Goal: Task Accomplishment & Management: Manage account settings

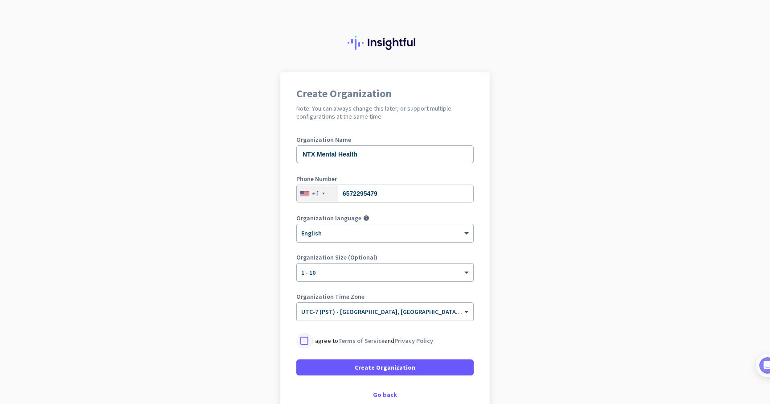
click at [306, 338] on div at bounding box center [304, 340] width 16 height 16
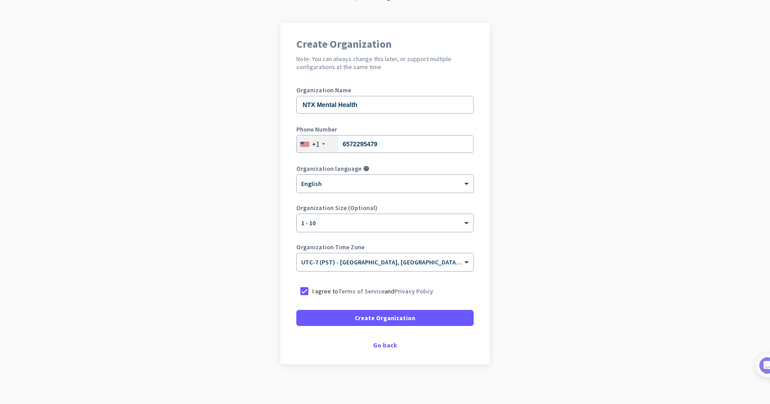
scroll to position [54, 0]
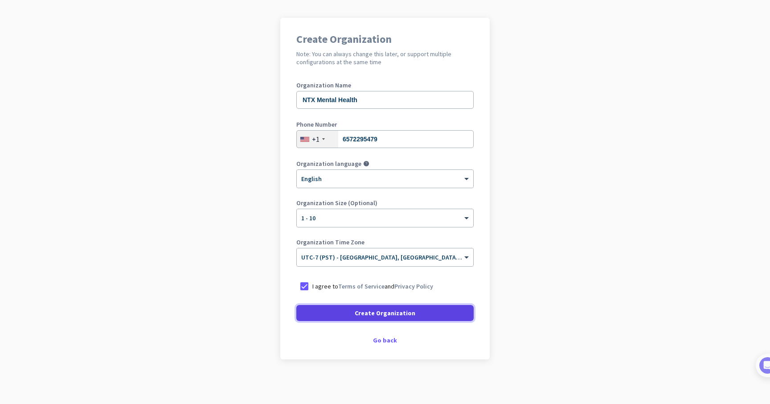
click at [370, 314] on span "Create Organization" at bounding box center [385, 312] width 61 height 9
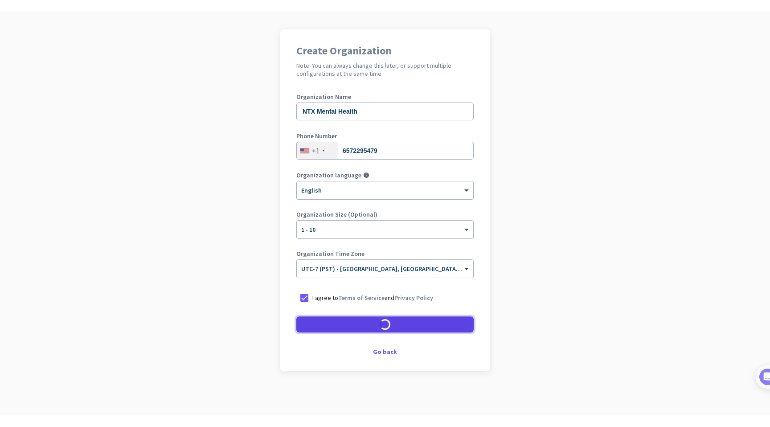
scroll to position [28, 0]
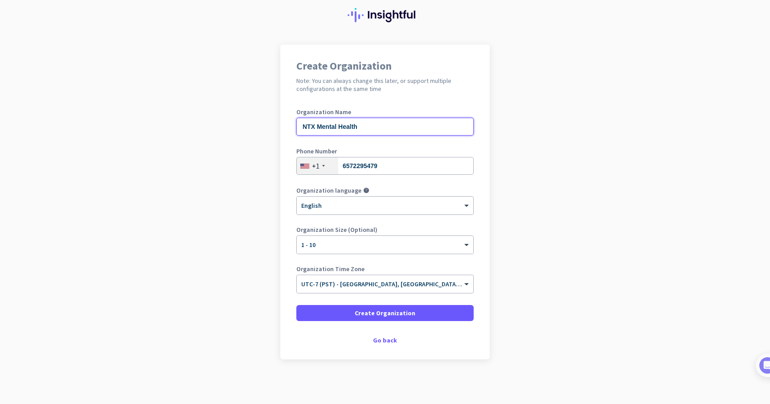
click at [363, 127] on input "NTX Mental Health" at bounding box center [384, 127] width 177 height 18
type input "NTX Mental Health Clin"
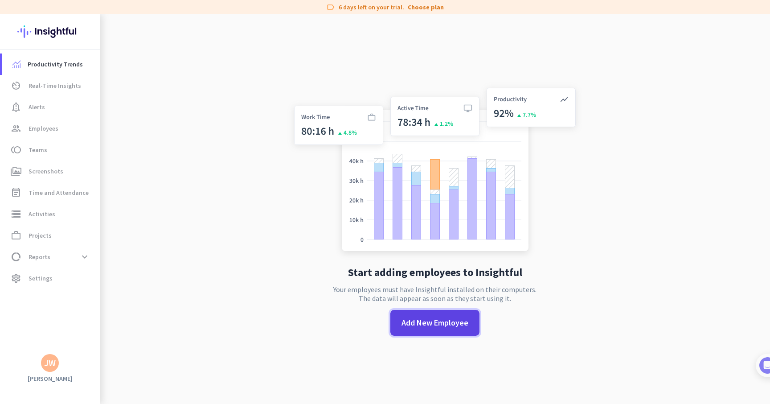
click at [430, 320] on span "Add New Employee" at bounding box center [434, 323] width 67 height 12
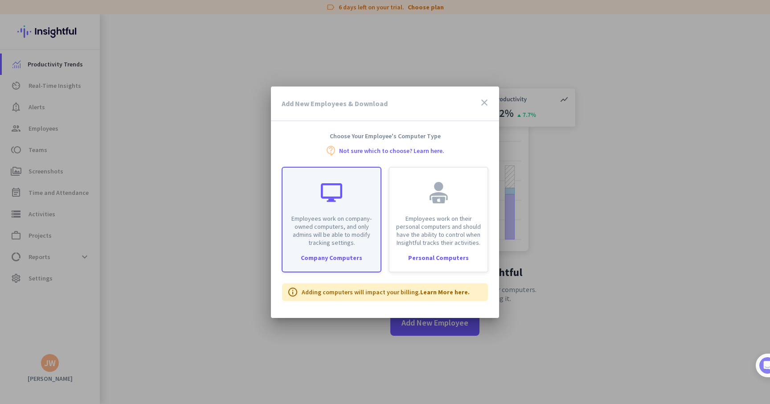
click at [329, 212] on div "Employees work on company-owned computers, and only admins will be able to modi…" at bounding box center [331, 206] width 98 height 79
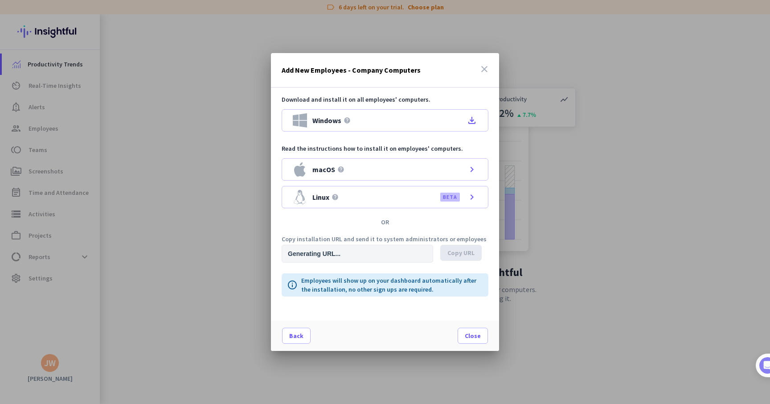
type input "[URL][DOMAIN_NAME]"
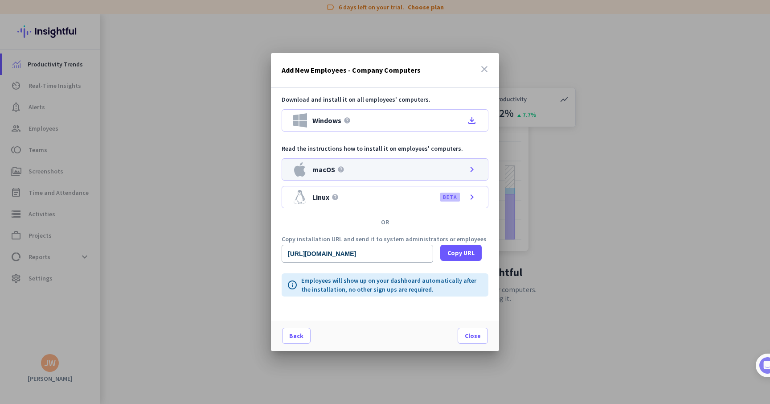
click at [365, 167] on div "macOS help chevron_right" at bounding box center [385, 169] width 207 height 22
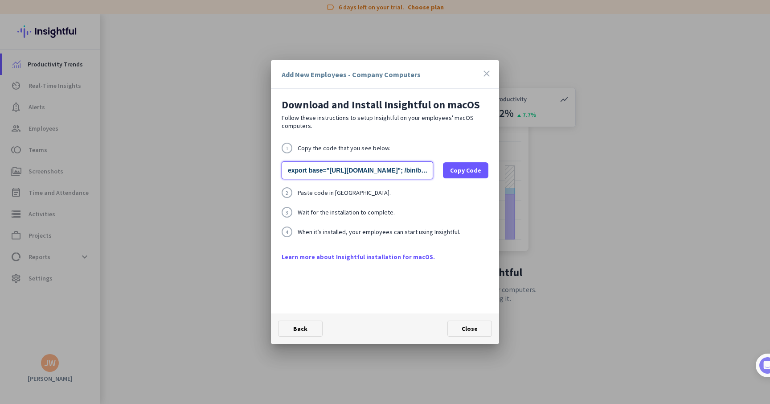
click at [379, 167] on input "export base="[URL][DOMAIN_NAME]"; /bin/bash -c "organizationId="wcfp1ttt266lyk9…" at bounding box center [357, 170] width 151 height 18
click at [368, 257] on link "Learn more about Insightful installation for macOS." at bounding box center [385, 256] width 207 height 9
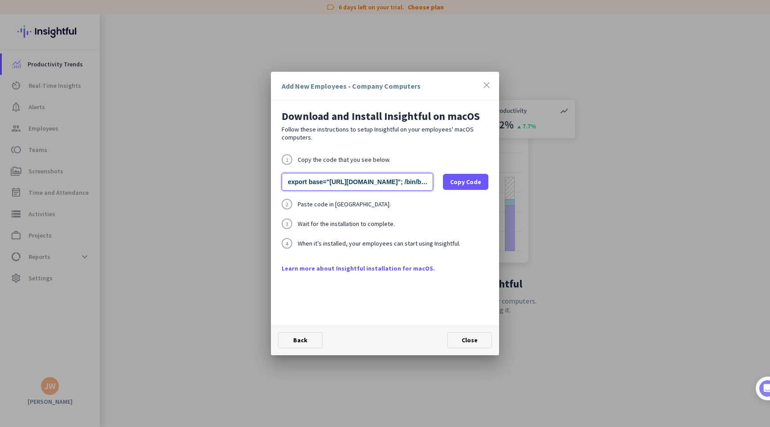
click at [368, 182] on input "export base="[URL][DOMAIN_NAME]"; /bin/bash -c "organizationId="wcfp1ttt266lyk9…" at bounding box center [357, 182] width 151 height 18
click at [460, 183] on span "Copy Code" at bounding box center [465, 181] width 31 height 9
click at [357, 187] on input "export base="[URL][DOMAIN_NAME]"; /bin/bash -c "organizationId="wcfp1ttt266lyk9…" at bounding box center [357, 182] width 151 height 18
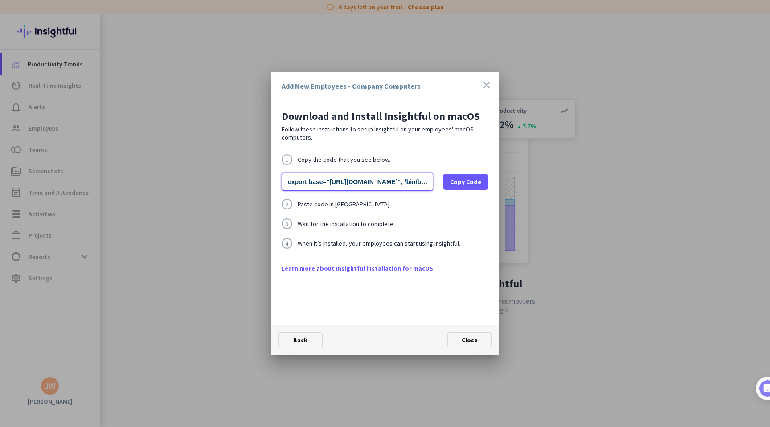
click at [357, 187] on input "export base="[URL][DOMAIN_NAME]"; /bin/bash -c "organizationId="wcfp1ttt266lyk9…" at bounding box center [357, 182] width 151 height 18
click at [468, 183] on span "Copy Code" at bounding box center [465, 181] width 31 height 9
click at [471, 342] on span "Close" at bounding box center [469, 340] width 16 height 8
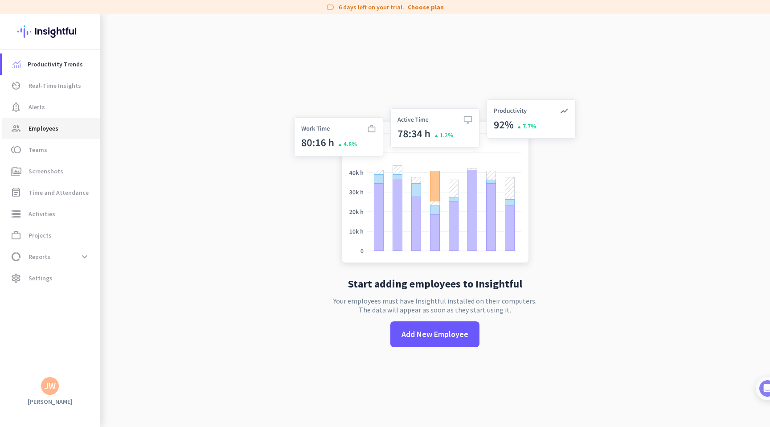
click at [53, 127] on span "Employees" at bounding box center [44, 128] width 30 height 11
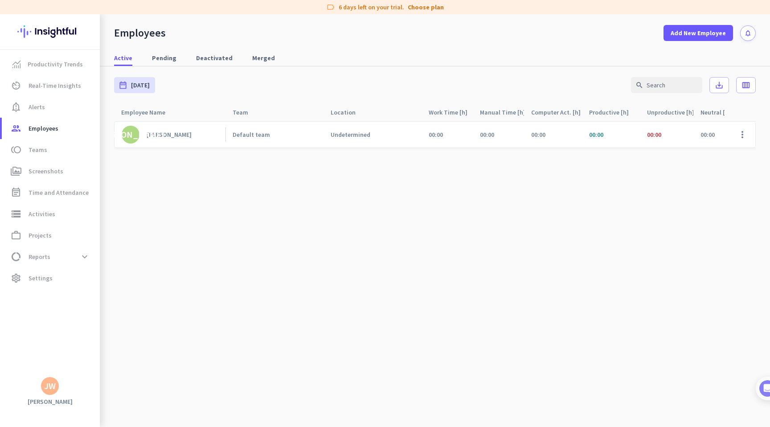
click at [341, 132] on div "Undetermined" at bounding box center [351, 135] width 40 height 8
click at [316, 134] on link "Default team" at bounding box center [278, 135] width 91 height 8
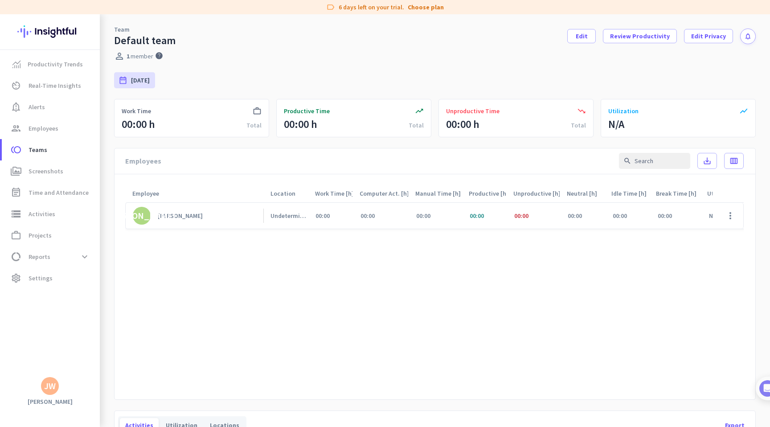
click at [286, 218] on div "Undetermined" at bounding box center [289, 216] width 38 height 8
click at [734, 215] on span at bounding box center [729, 215] width 21 height 21
click at [717, 248] on span "View Screenshots" at bounding box center [709, 250] width 49 height 8
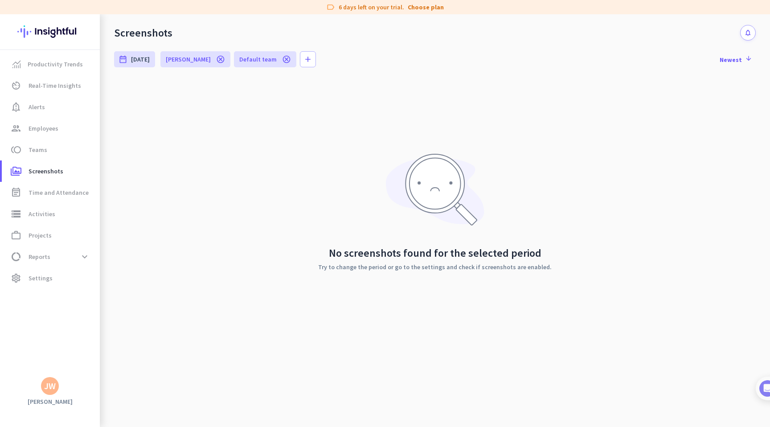
click at [178, 57] on span "[PERSON_NAME]" at bounding box center [188, 59] width 45 height 9
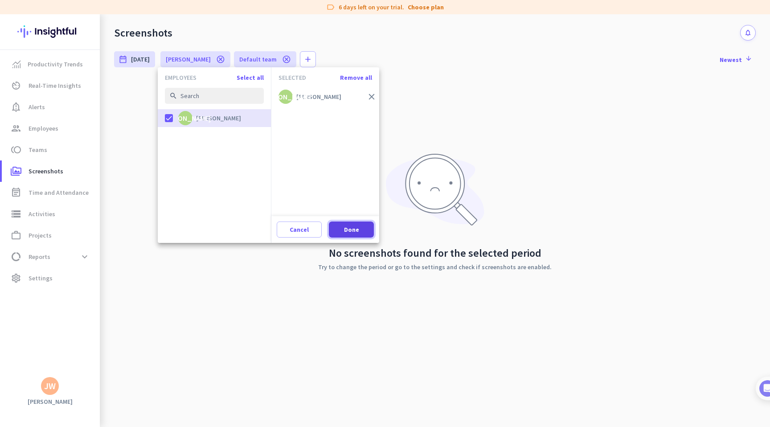
click at [356, 228] on span "Done" at bounding box center [351, 229] width 15 height 9
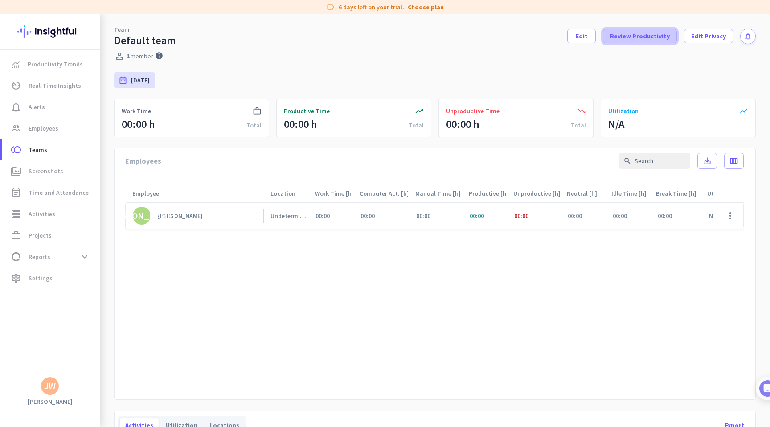
click at [644, 40] on span "Review Productivity" at bounding box center [640, 36] width 60 height 9
click at [637, 35] on span "Review Productivity" at bounding box center [640, 36] width 60 height 9
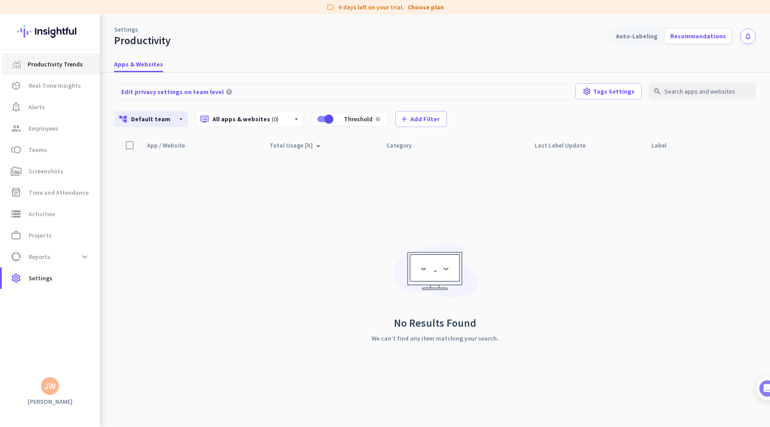
click at [52, 65] on span "Productivity Trends" at bounding box center [55, 64] width 55 height 11
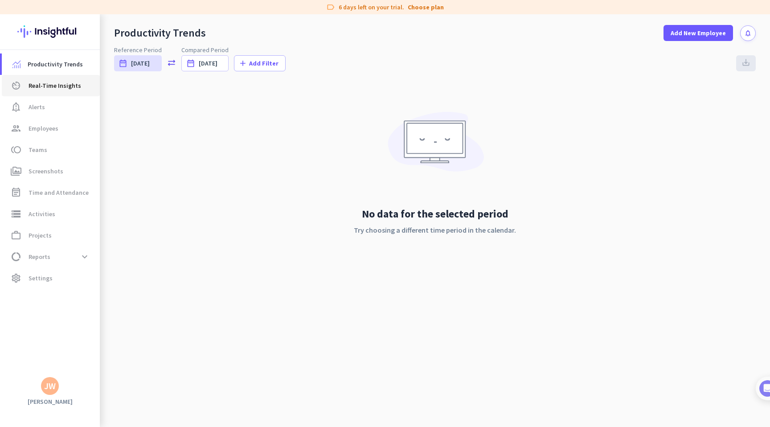
click at [54, 84] on span "Real-Time Insights" at bounding box center [55, 85] width 53 height 11
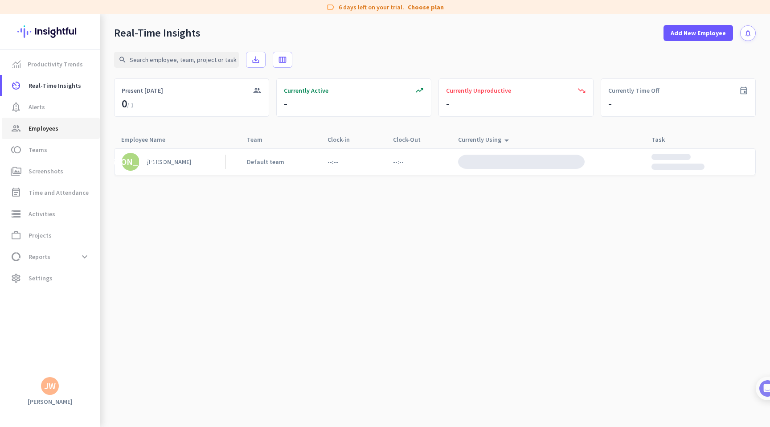
click at [55, 127] on span "Employees" at bounding box center [44, 128] width 30 height 11
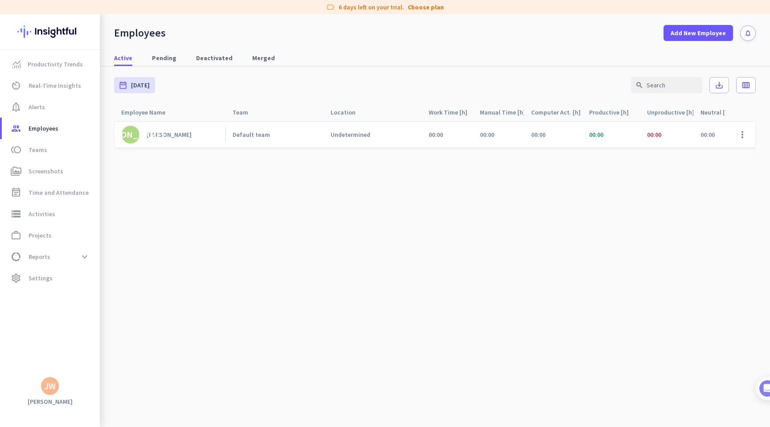
click at [596, 135] on span "00:00" at bounding box center [596, 135] width 14 height 8
click at [649, 135] on span "00:00" at bounding box center [654, 135] width 14 height 8
click at [747, 134] on span at bounding box center [741, 134] width 21 height 21
click at [151, 134] on div at bounding box center [385, 213] width 770 height 427
click at [131, 133] on div "[PERSON_NAME]" at bounding box center [130, 134] width 67 height 9
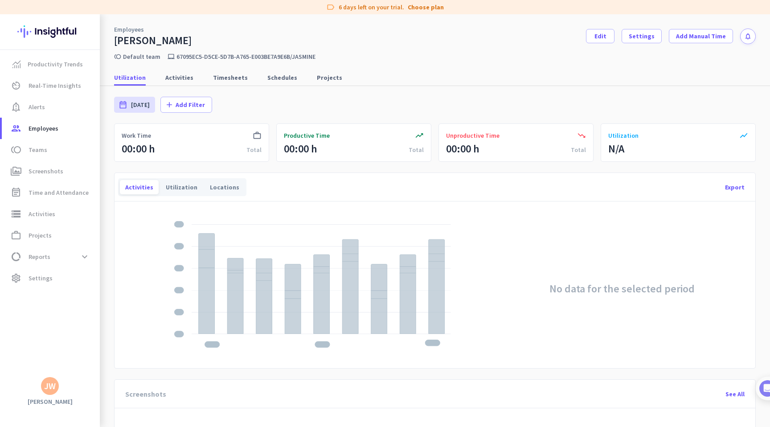
click at [518, 135] on div "Unproductive Time" at bounding box center [516, 135] width 140 height 9
click at [478, 135] on span "Unproductive Time" at bounding box center [472, 135] width 53 height 9
click at [579, 150] on div "Total" at bounding box center [578, 149] width 15 height 9
click at [329, 131] on div "Productive Time" at bounding box center [354, 135] width 140 height 9
click at [287, 76] on link "Schedules" at bounding box center [282, 77] width 41 height 16
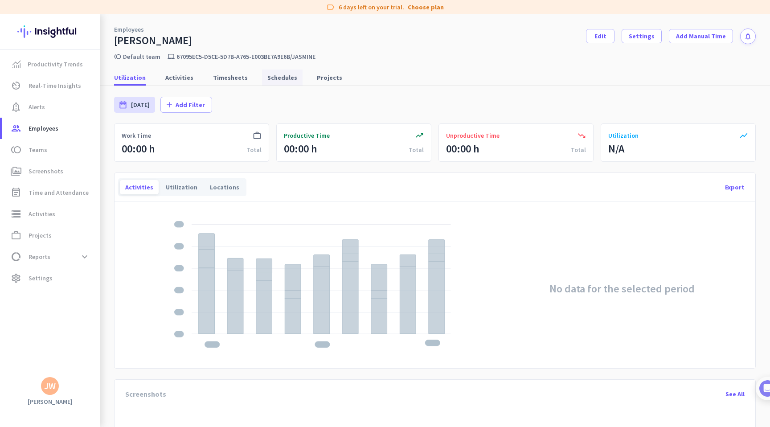
type input "[DATE] - [DATE]"
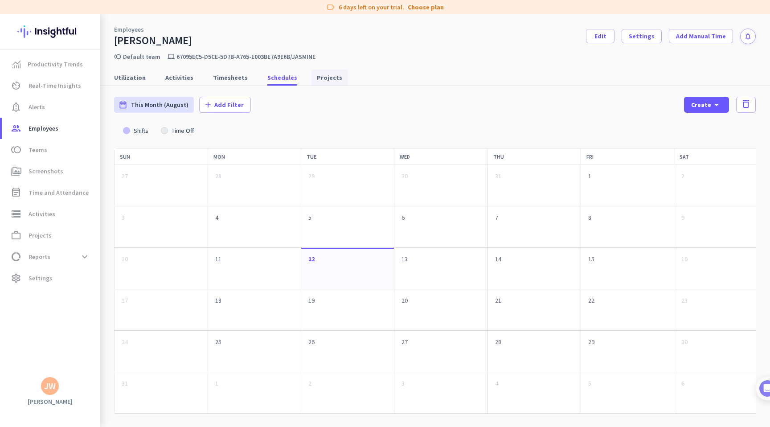
click at [326, 76] on span "Projects" at bounding box center [329, 77] width 25 height 9
type input "[DATE] - [DATE]"
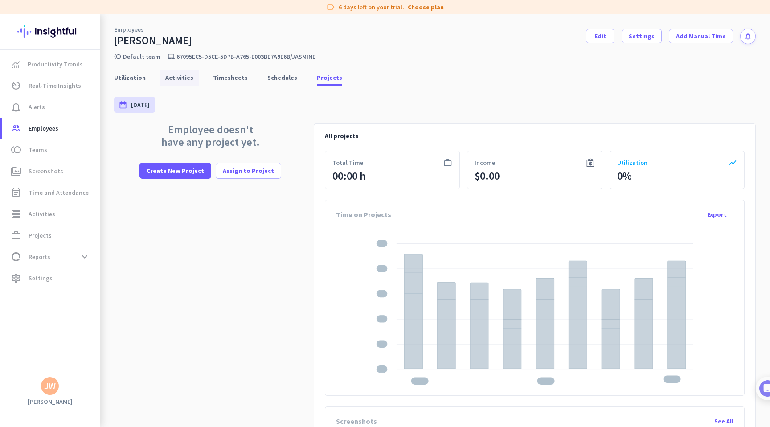
click at [172, 74] on span "Activities" at bounding box center [179, 77] width 28 height 9
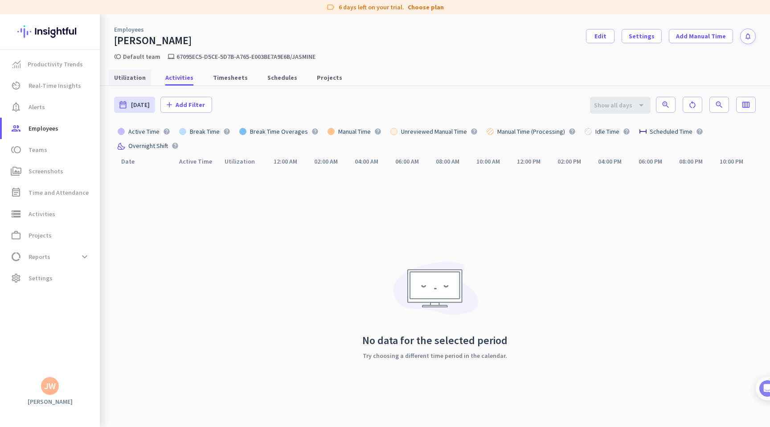
click at [133, 76] on span "Utilization" at bounding box center [130, 77] width 32 height 9
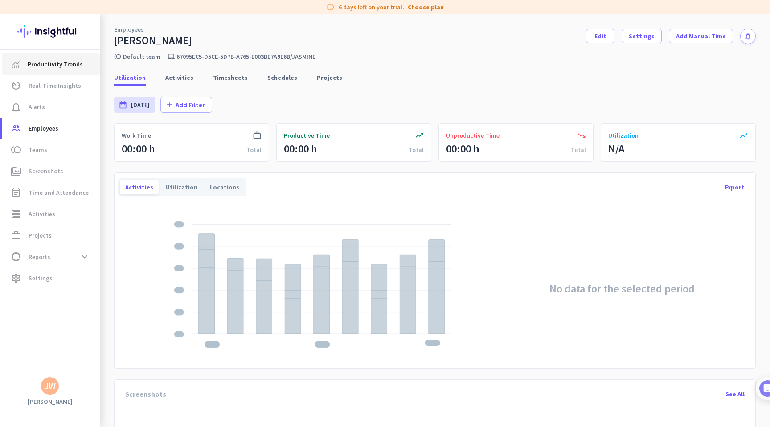
click at [73, 68] on span "Productivity Trends" at bounding box center [55, 64] width 55 height 11
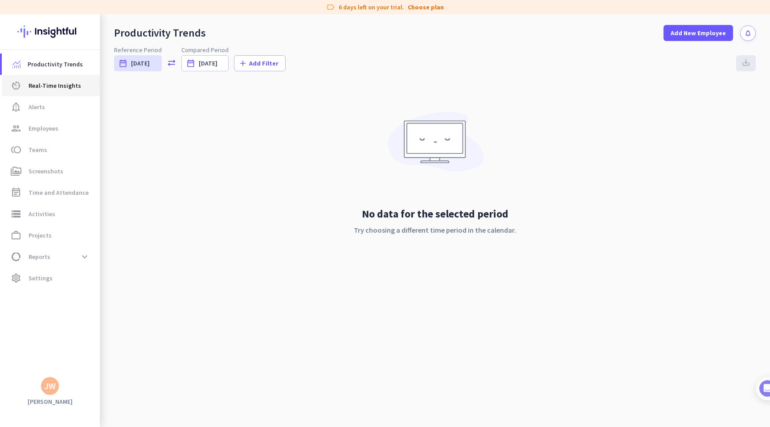
click at [73, 86] on span "Real-Time Insights" at bounding box center [55, 85] width 53 height 11
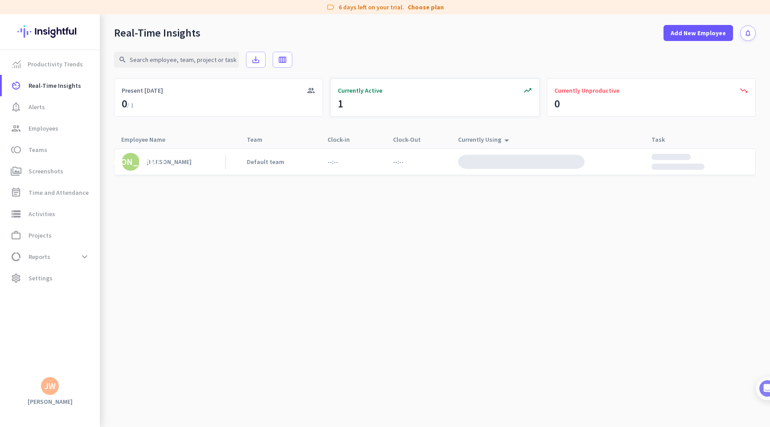
click at [366, 97] on div "trending_up Currently Active 1" at bounding box center [434, 97] width 209 height 38
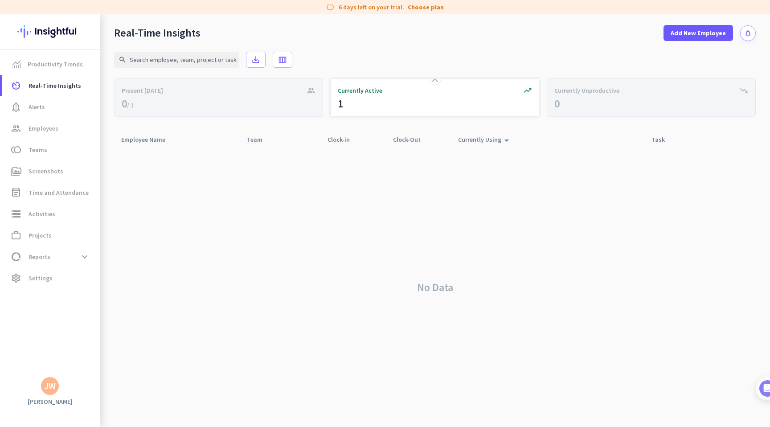
click at [365, 95] on div "close trending_up Currently Active 1" at bounding box center [434, 97] width 209 height 38
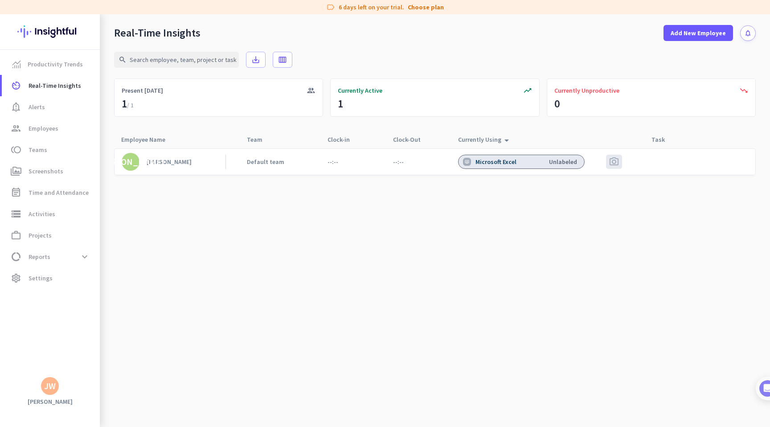
click at [559, 163] on div "Unlabeled" at bounding box center [563, 162] width 28 height 8
click at [488, 163] on div "Microsoft Excel" at bounding box center [496, 162] width 43 height 8
click at [562, 163] on div "Unlabeled" at bounding box center [563, 162] width 28 height 8
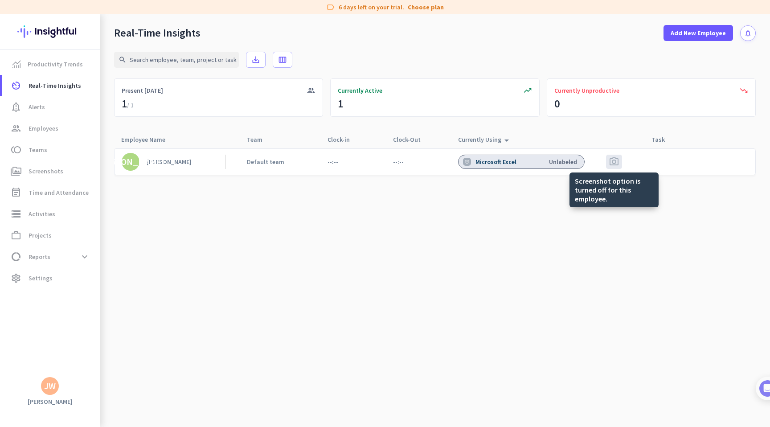
click at [616, 163] on span "photo_camera" at bounding box center [613, 161] width 11 height 11
click at [552, 163] on div "Unlabeled" at bounding box center [563, 162] width 28 height 8
click at [152, 163] on div "[PERSON_NAME]" at bounding box center [169, 162] width 45 height 8
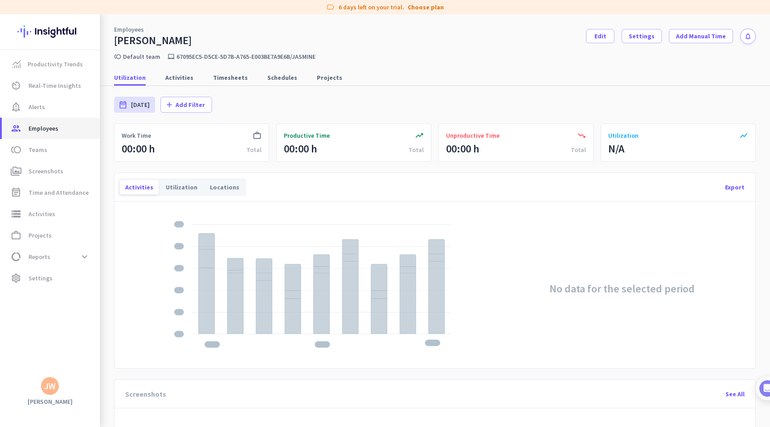
click at [56, 130] on span "Employees" at bounding box center [44, 128] width 30 height 11
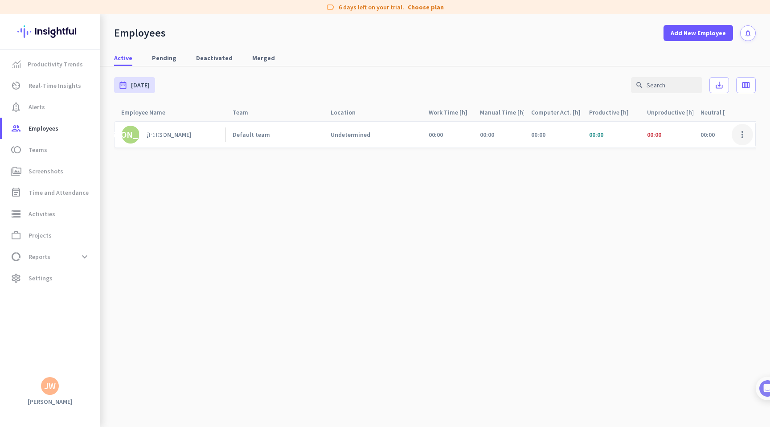
click at [745, 131] on span at bounding box center [741, 134] width 21 height 21
click at [387, 124] on div at bounding box center [385, 213] width 770 height 427
click at [353, 134] on div "Undetermined" at bounding box center [351, 135] width 40 height 8
click at [151, 132] on div "[PERSON_NAME]" at bounding box center [169, 135] width 45 height 8
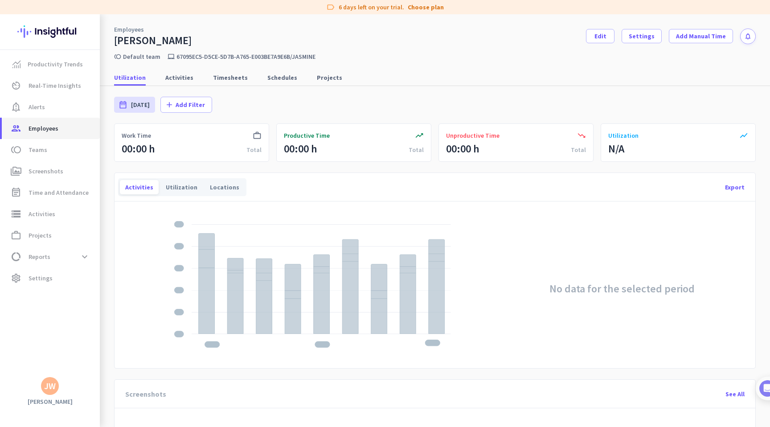
click at [47, 132] on span "Employees" at bounding box center [44, 128] width 30 height 11
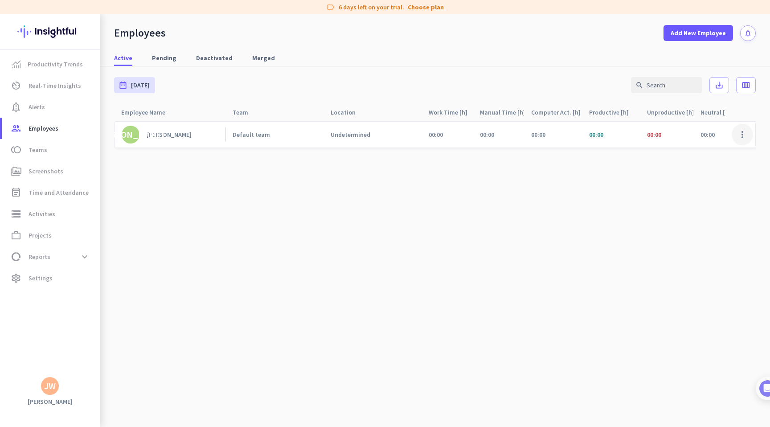
click at [744, 134] on span at bounding box center [741, 134] width 21 height 21
click at [706, 151] on span "Edit" at bounding box center [716, 153] width 59 height 9
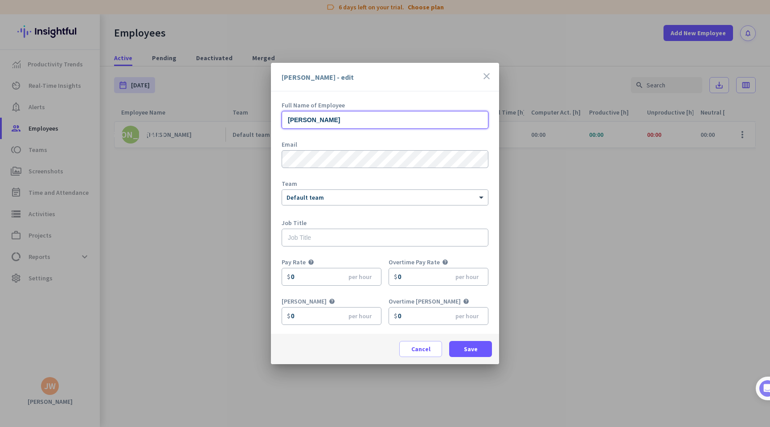
click at [383, 124] on input "[PERSON_NAME]" at bounding box center [385, 120] width 207 height 18
click at [422, 352] on span "Cancel" at bounding box center [420, 348] width 19 height 9
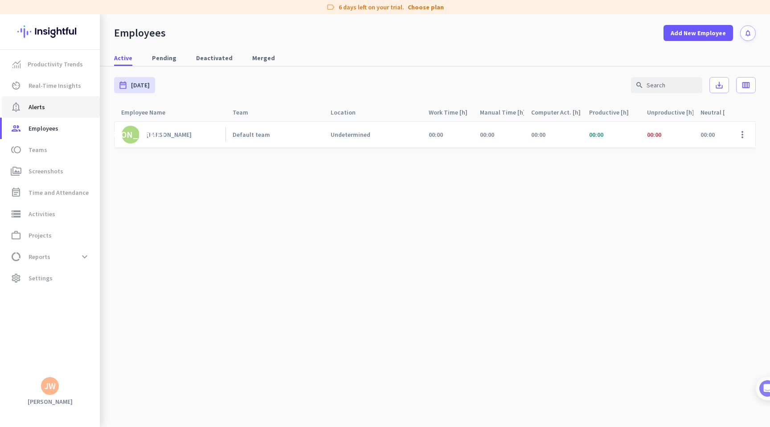
click at [41, 104] on span "Alerts" at bounding box center [37, 107] width 16 height 11
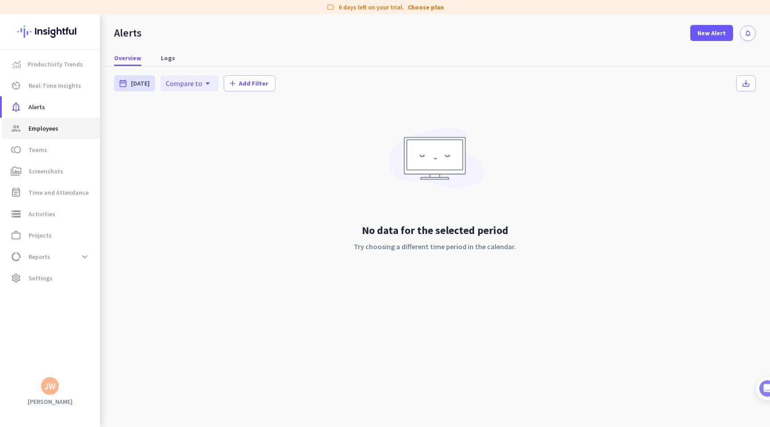
click at [57, 128] on span "Employees" at bounding box center [44, 128] width 30 height 11
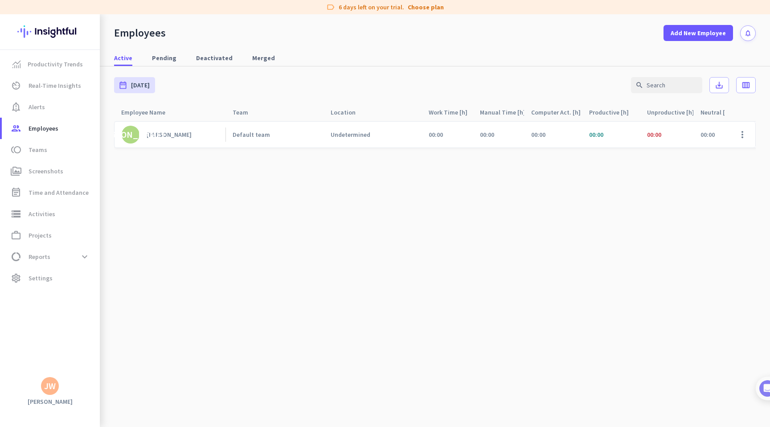
click at [588, 137] on div "00:00" at bounding box center [611, 135] width 58 height 26
click at [155, 134] on div "[PERSON_NAME]" at bounding box center [169, 135] width 45 height 8
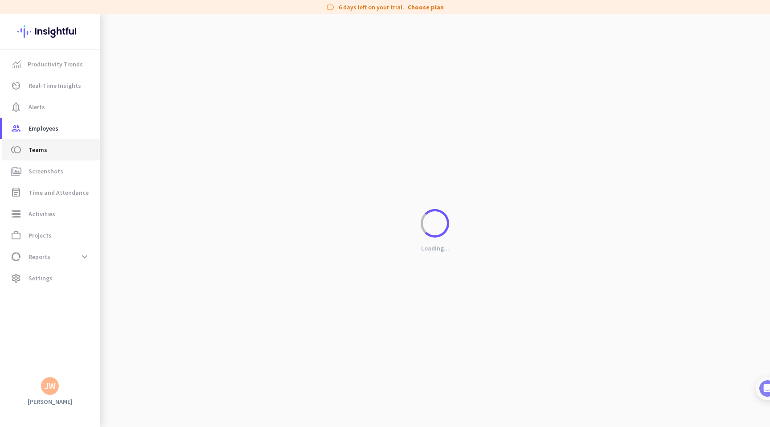
click at [46, 152] on span "toll Teams" at bounding box center [51, 149] width 84 height 11
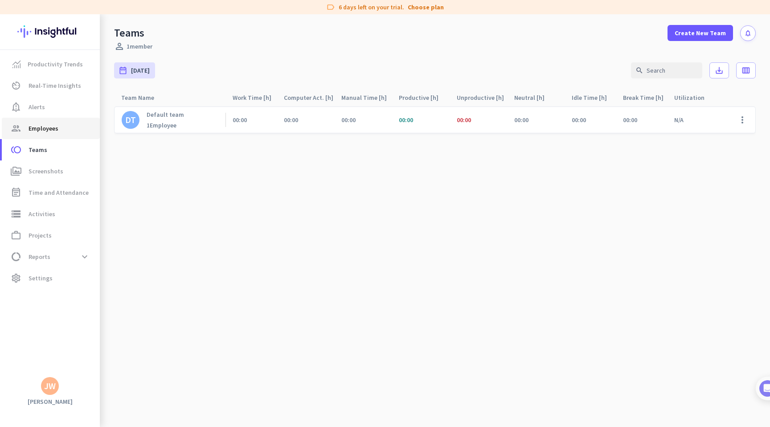
click at [50, 127] on span "Employees" at bounding box center [44, 128] width 30 height 11
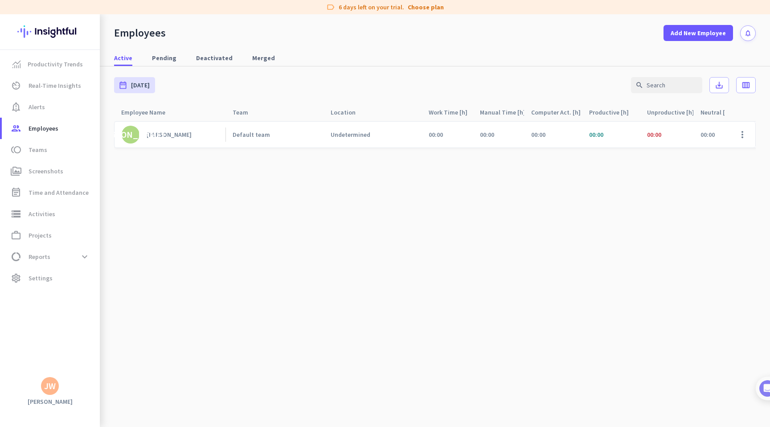
click at [162, 133] on div "[PERSON_NAME]" at bounding box center [169, 135] width 45 height 8
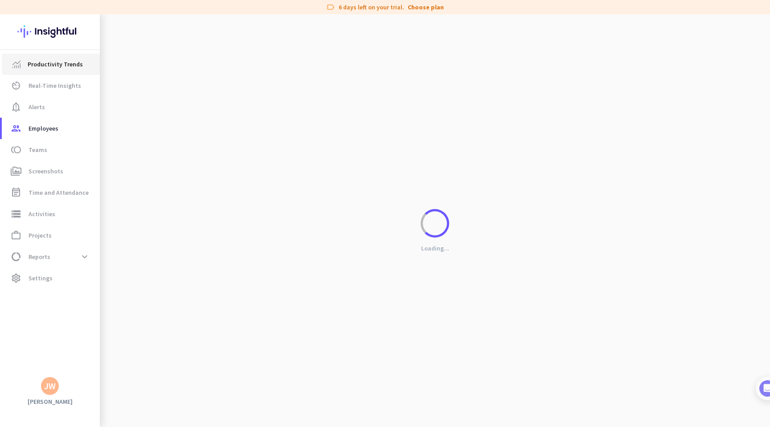
type input "[DATE] - [DATE]"
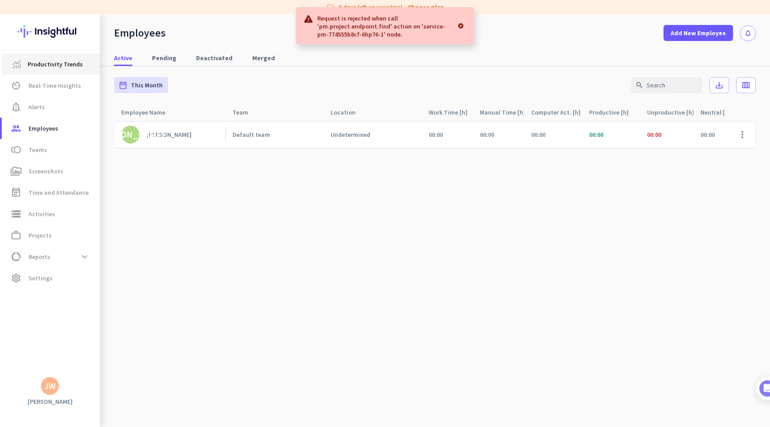
click at [75, 65] on span "Productivity Trends" at bounding box center [55, 64] width 55 height 11
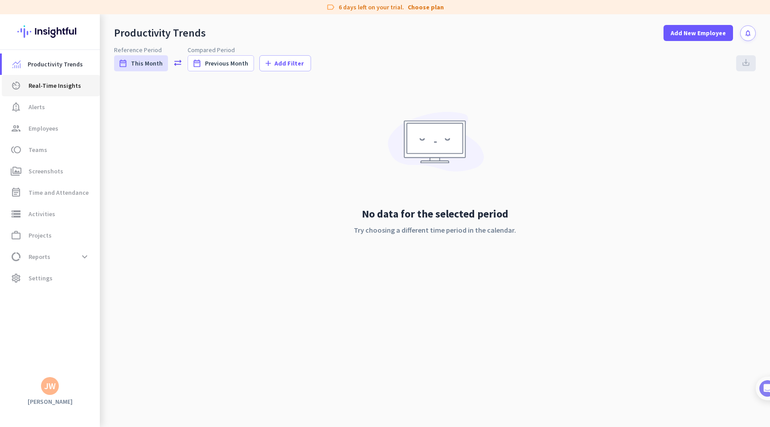
click at [66, 87] on span "Real-Time Insights" at bounding box center [55, 85] width 53 height 11
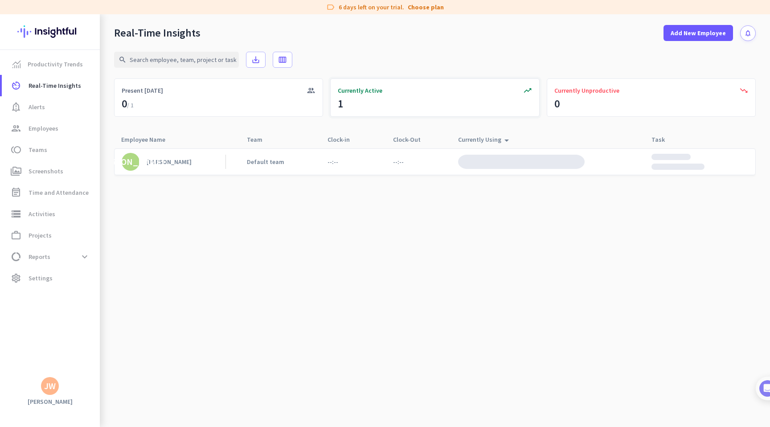
click at [360, 86] on div "trending_up Currently Active 1" at bounding box center [434, 97] width 209 height 38
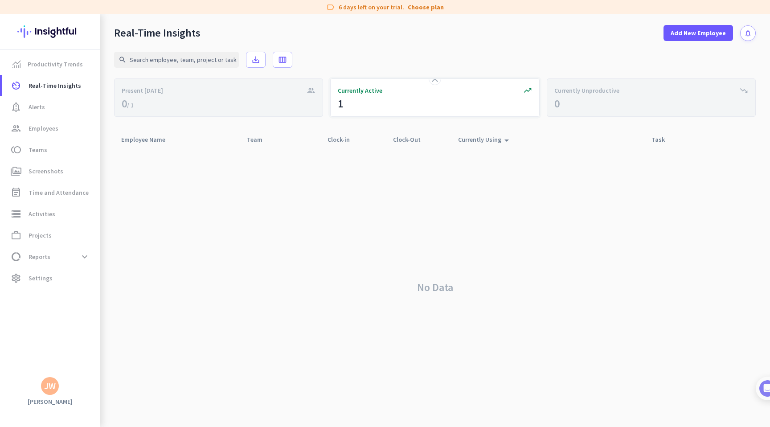
click at [356, 93] on span "Currently Active" at bounding box center [360, 90] width 45 height 9
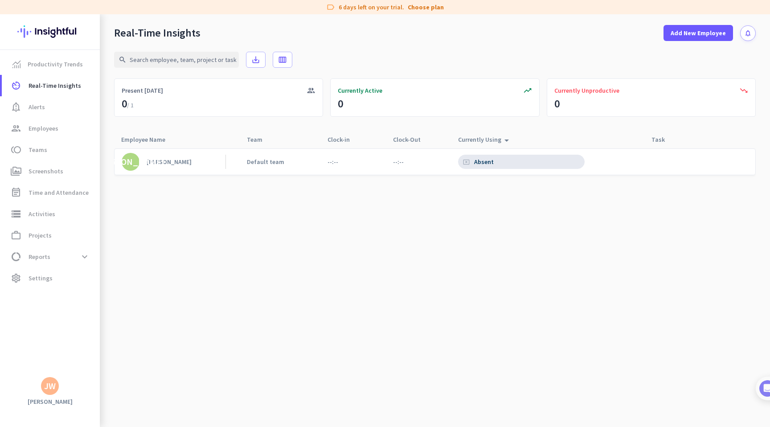
click at [479, 160] on div "Absent" at bounding box center [484, 162] width 21 height 8
click at [504, 142] on icon "arrow_drop_up" at bounding box center [506, 140] width 11 height 11
click at [295, 166] on div "Default team" at bounding box center [273, 162] width 67 height 26
click at [270, 161] on div "Default team" at bounding box center [265, 162] width 37 height 8
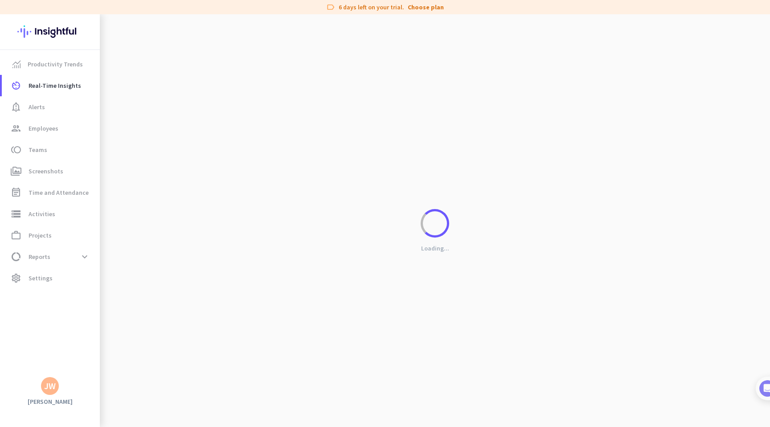
click at [270, 161] on div "Loading..." at bounding box center [435, 227] width 670 height 427
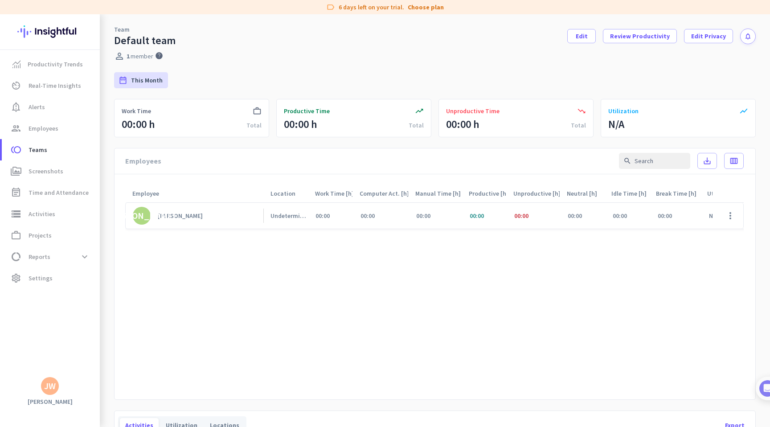
click at [479, 219] on span "00:00" at bounding box center [476, 216] width 14 height 8
click at [167, 214] on div "[PERSON_NAME]" at bounding box center [180, 216] width 45 height 8
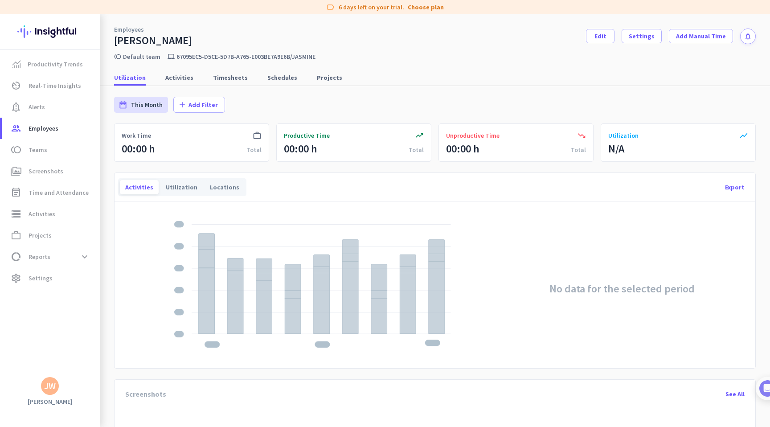
click at [301, 148] on div "00:00 h" at bounding box center [300, 149] width 33 height 14
click at [300, 140] on div "trending_up Productive Time 00:00 h Total" at bounding box center [353, 142] width 155 height 38
click at [220, 73] on span "Timesheets" at bounding box center [230, 77] width 35 height 9
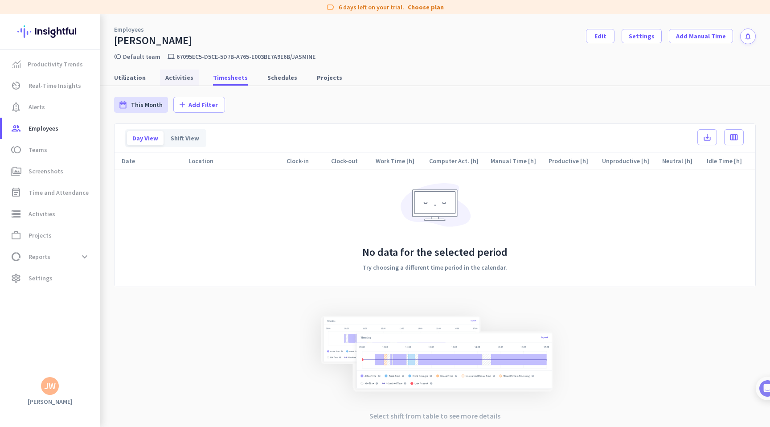
click at [183, 78] on span "Activities" at bounding box center [179, 77] width 28 height 9
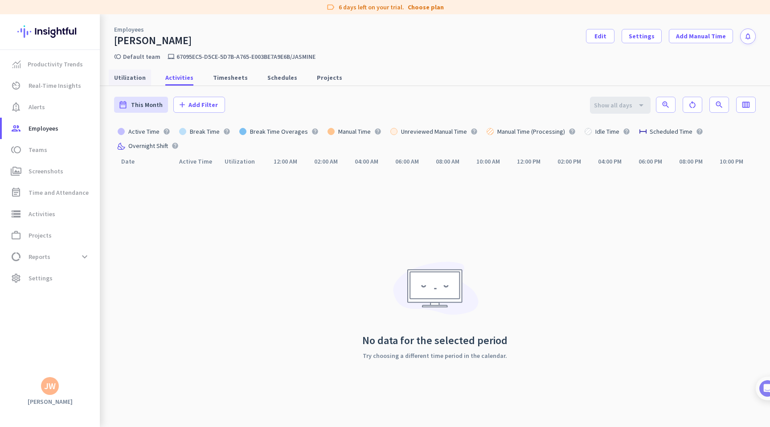
click at [132, 80] on span "Utilization" at bounding box center [130, 77] width 32 height 9
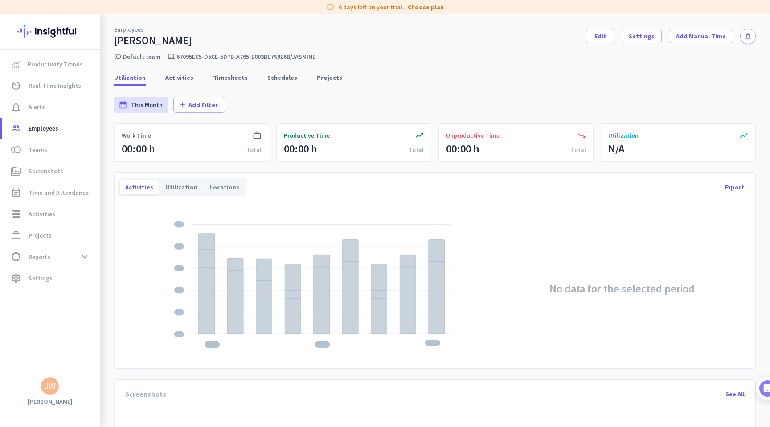
click at [314, 133] on span "Productive Time" at bounding box center [307, 135] width 46 height 9
click at [299, 135] on span "Productive Time" at bounding box center [307, 135] width 46 height 9
click at [237, 77] on span "Timesheets" at bounding box center [230, 77] width 35 height 9
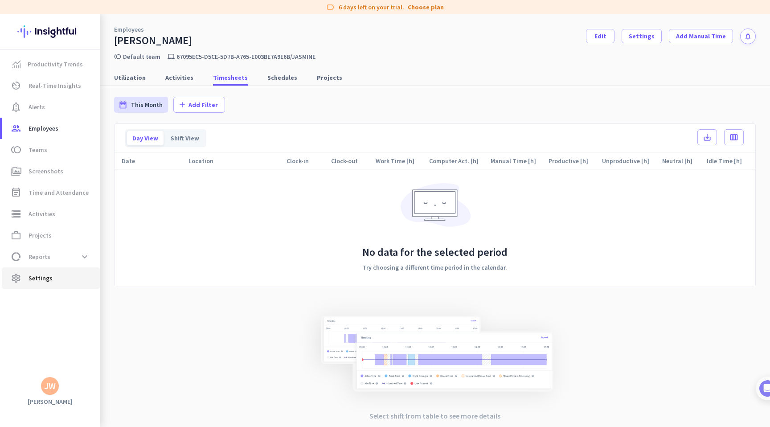
click at [48, 281] on span "Settings" at bounding box center [41, 278] width 24 height 11
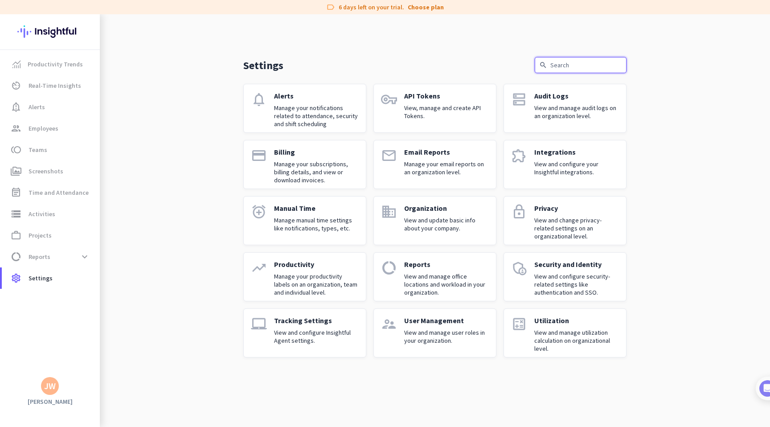
click at [569, 69] on input "text" at bounding box center [581, 65] width 92 height 16
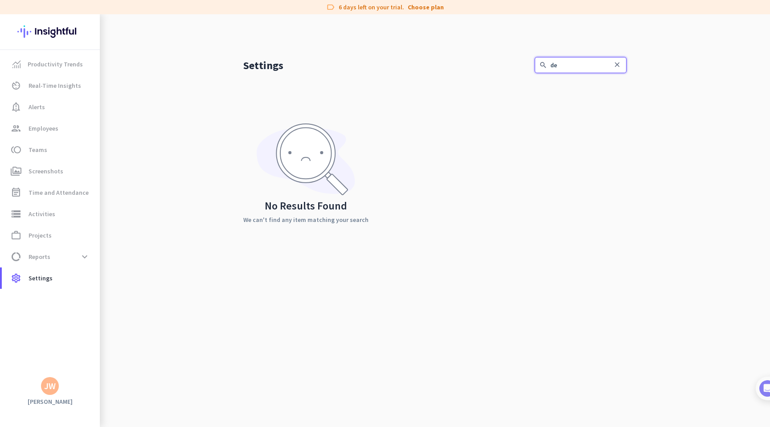
type input "d"
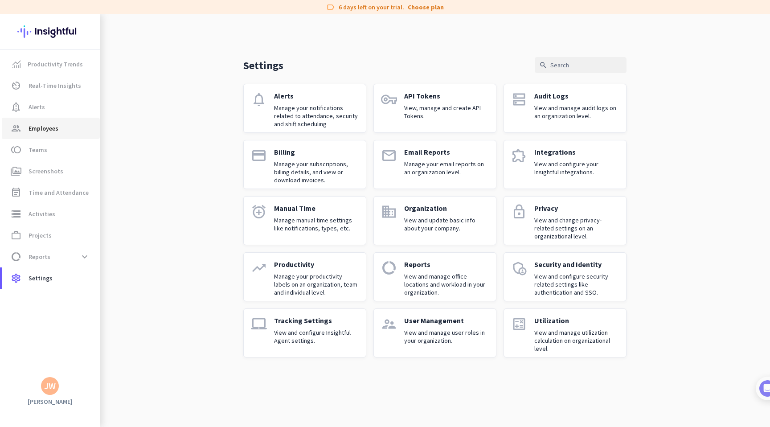
click at [55, 126] on span "Employees" at bounding box center [44, 128] width 30 height 11
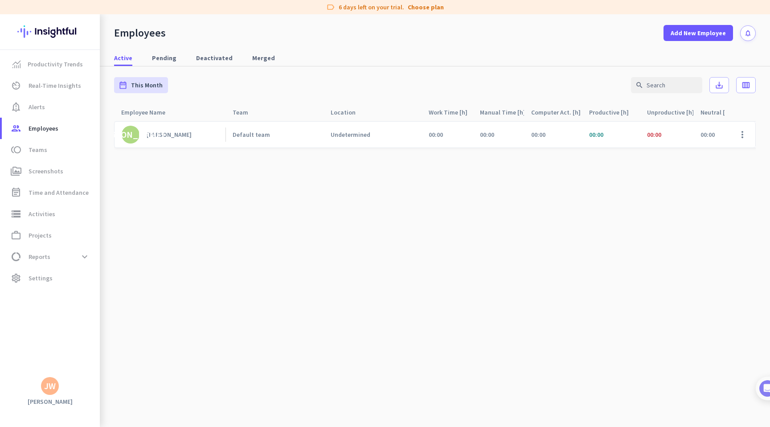
click at [595, 132] on span "00:00" at bounding box center [596, 135] width 14 height 8
click at [608, 135] on div "00:00" at bounding box center [611, 135] width 58 height 26
click at [154, 135] on div "[PERSON_NAME]" at bounding box center [169, 135] width 45 height 8
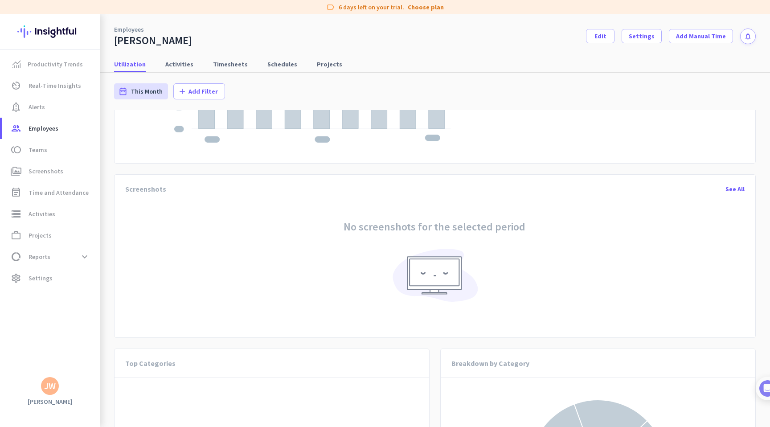
scroll to position [204, 0]
click at [647, 41] on span at bounding box center [641, 35] width 39 height 21
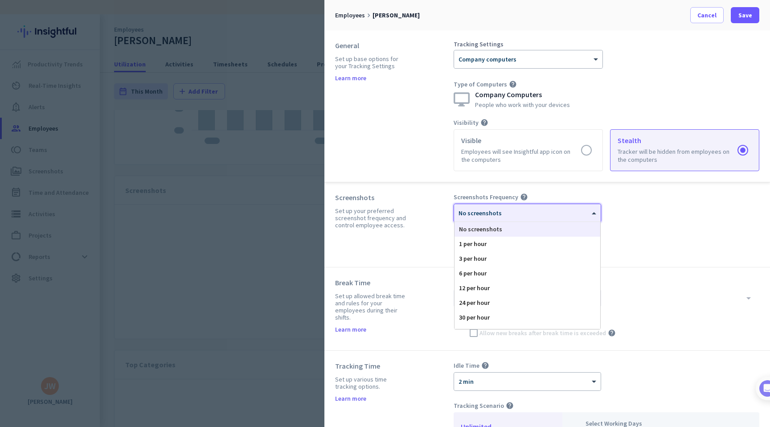
click at [584, 210] on div at bounding box center [527, 210] width 147 height 8
click at [513, 315] on div "30 per hour" at bounding box center [527, 317] width 146 height 15
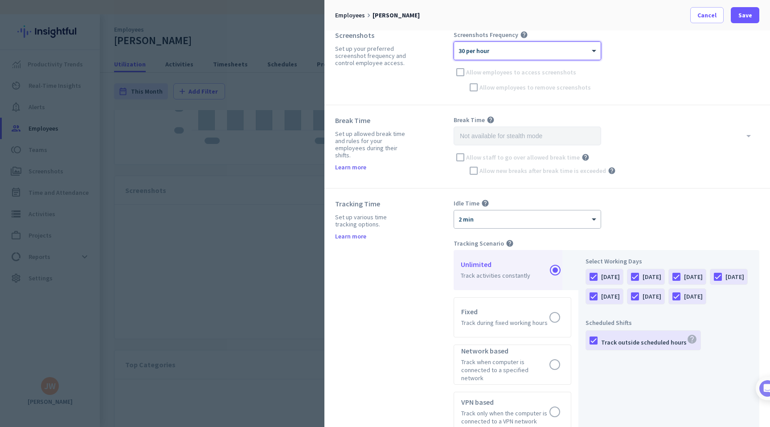
scroll to position [167, 0]
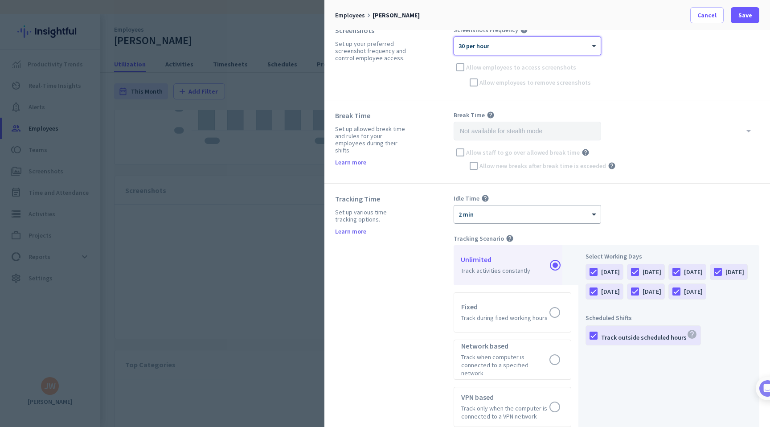
click at [514, 216] on div "× 2 min" at bounding box center [521, 215] width 135 height 8
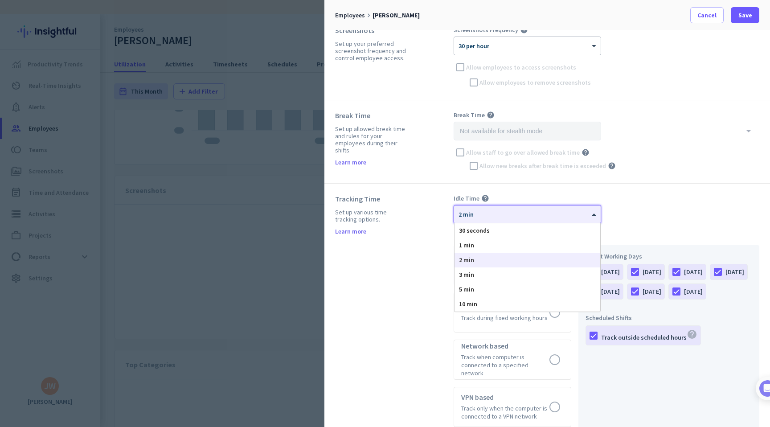
click at [498, 259] on div "2 min" at bounding box center [527, 260] width 146 height 15
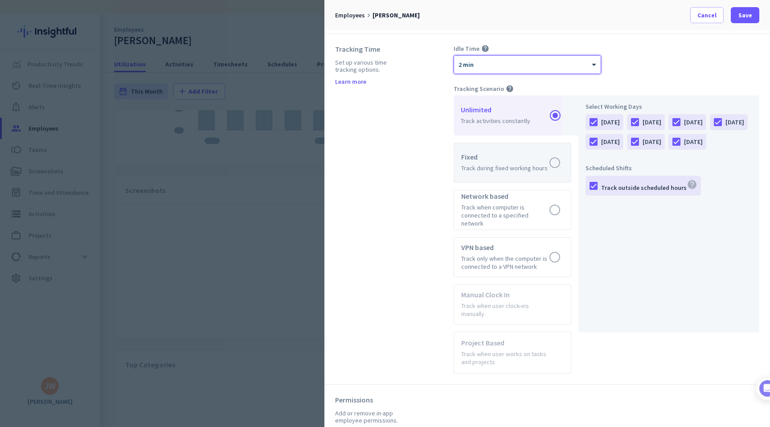
scroll to position [320, 0]
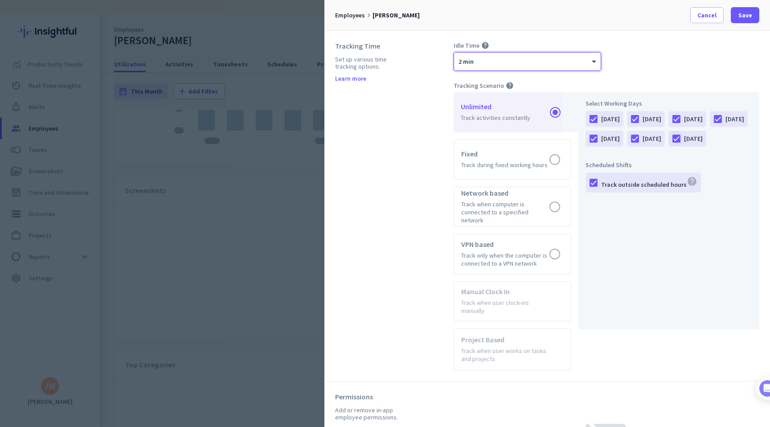
click at [669, 146] on div at bounding box center [676, 138] width 15 height 15
click at [642, 135] on div at bounding box center [634, 138] width 15 height 15
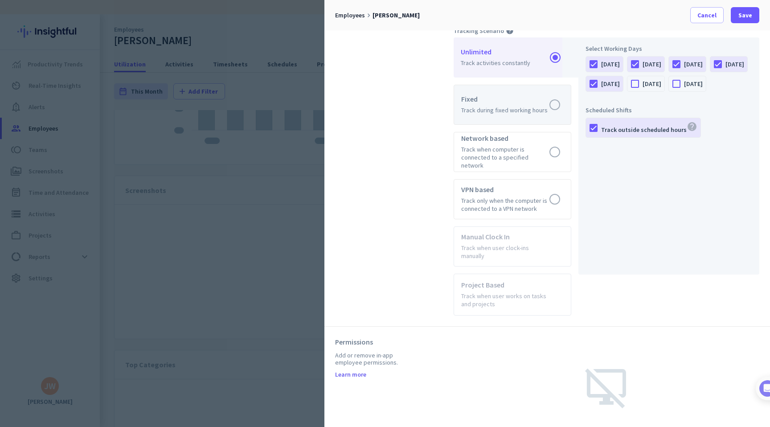
scroll to position [382, 0]
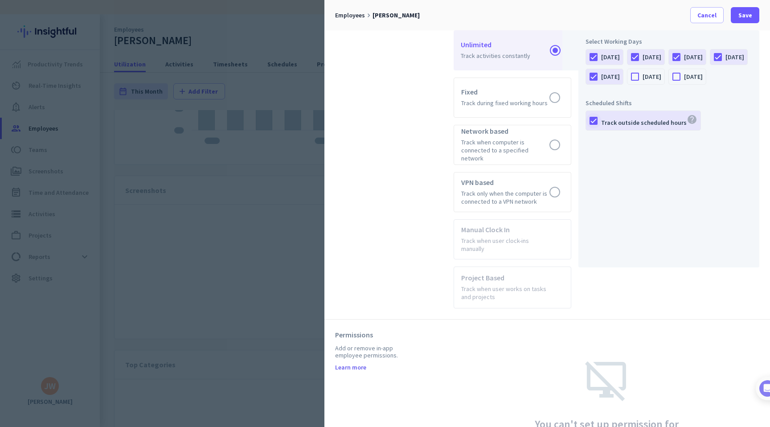
click at [596, 128] on div at bounding box center [593, 120] width 15 height 15
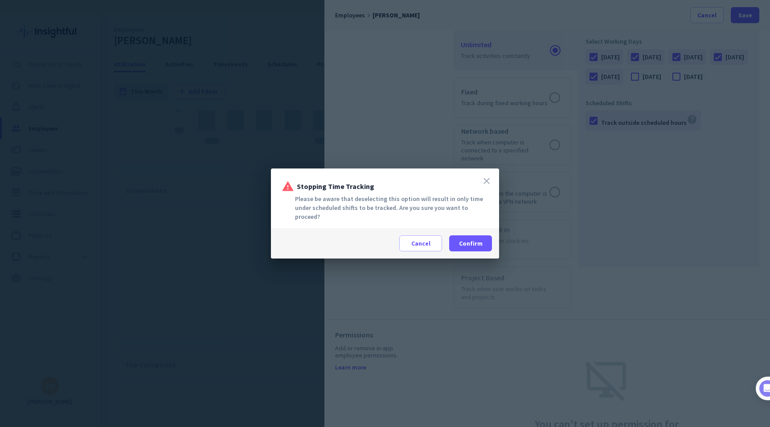
click at [486, 186] on icon "close" at bounding box center [486, 181] width 11 height 11
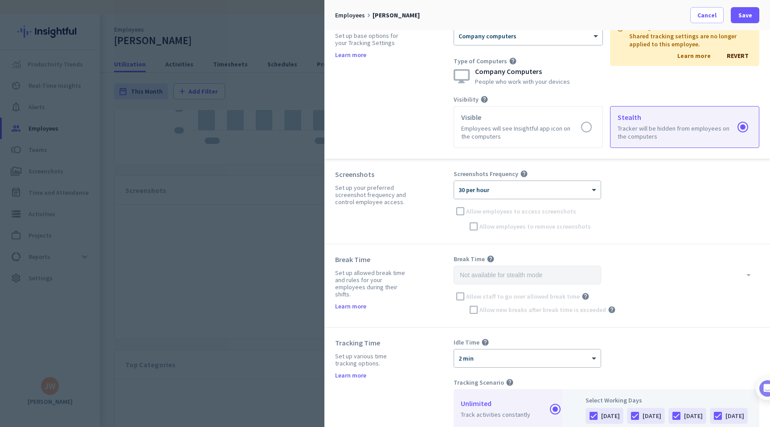
scroll to position [26, 0]
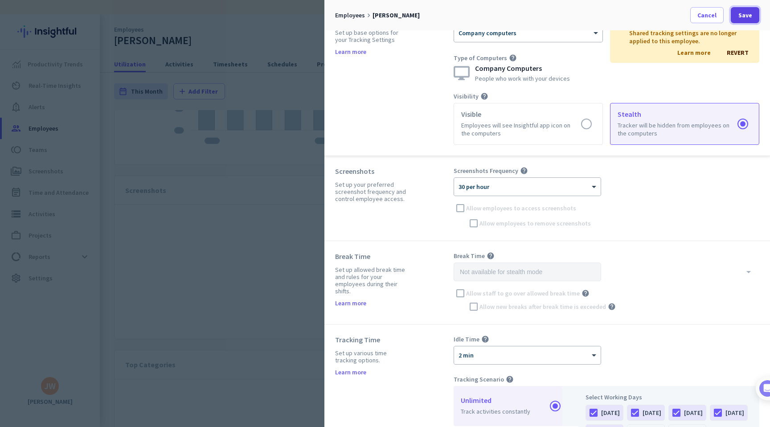
click at [749, 15] on span "Save" at bounding box center [745, 15] width 14 height 9
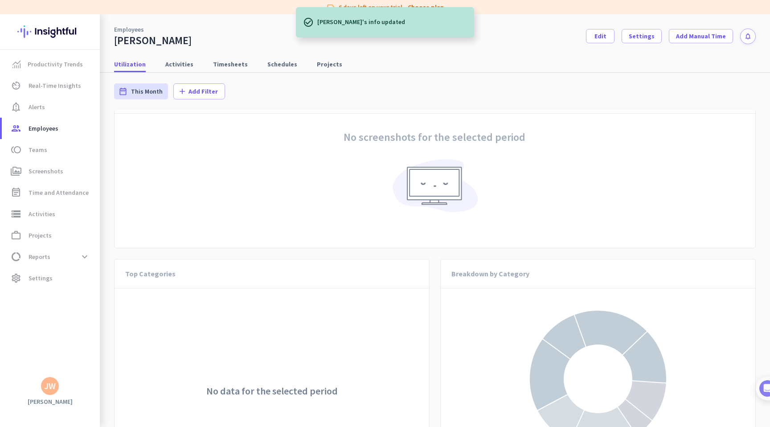
scroll to position [0, 0]
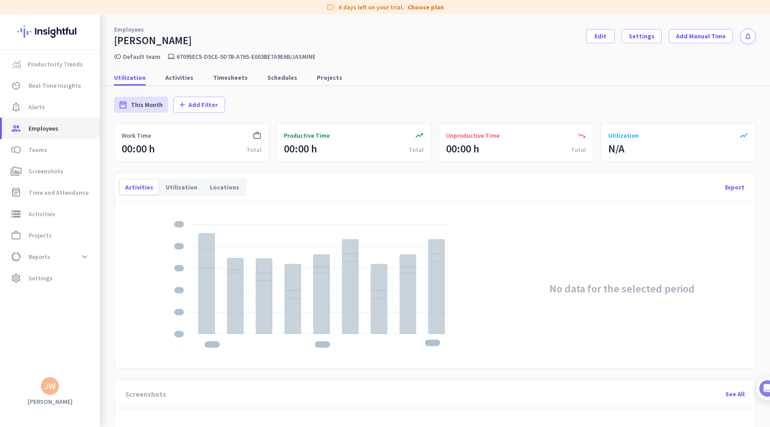
click at [56, 128] on span "Employees" at bounding box center [44, 128] width 30 height 11
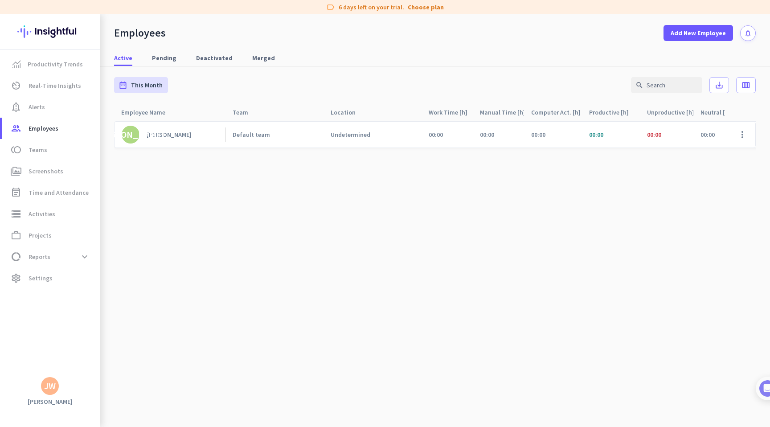
click at [163, 136] on div "[PERSON_NAME]" at bounding box center [169, 135] width 45 height 8
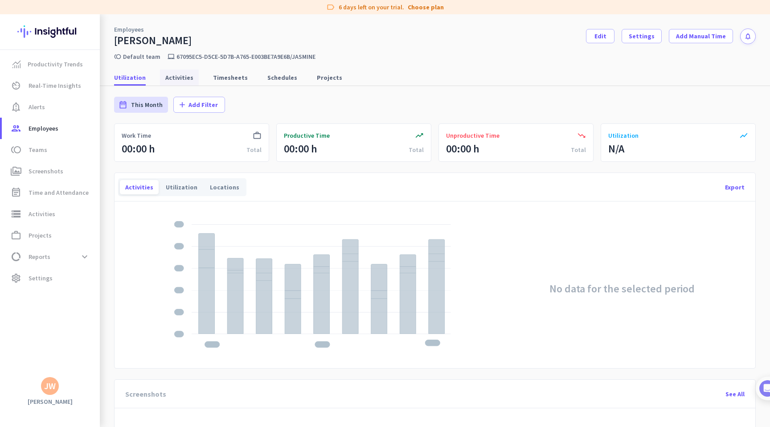
click at [180, 76] on span "Activities" at bounding box center [179, 77] width 28 height 9
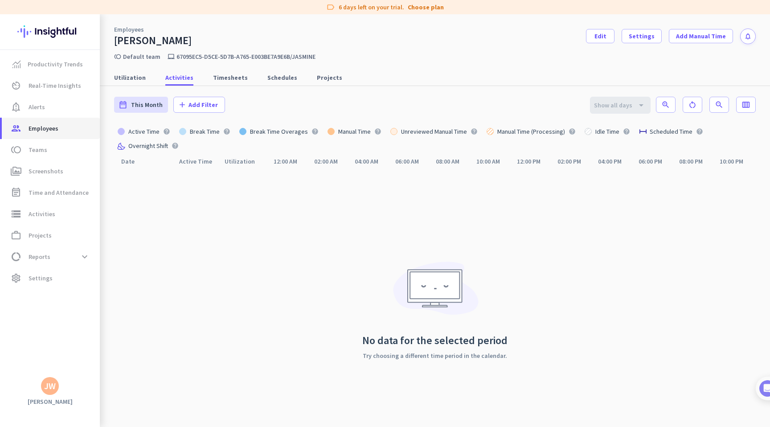
click at [53, 131] on span "Employees" at bounding box center [44, 128] width 30 height 11
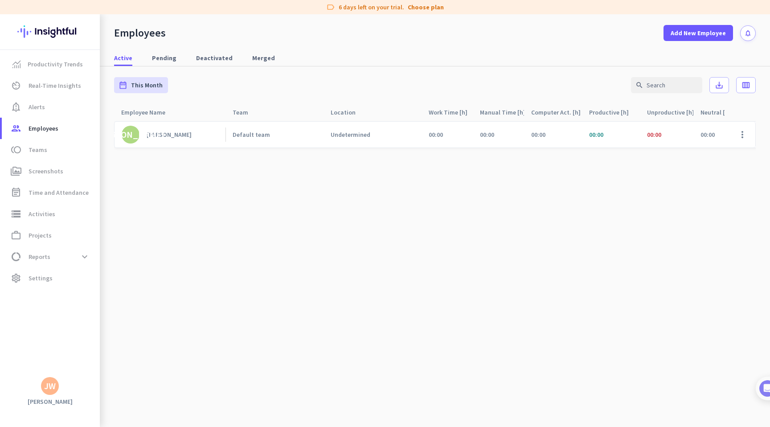
click at [169, 136] on link "JA [PERSON_NAME]" at bounding box center [174, 135] width 104 height 18
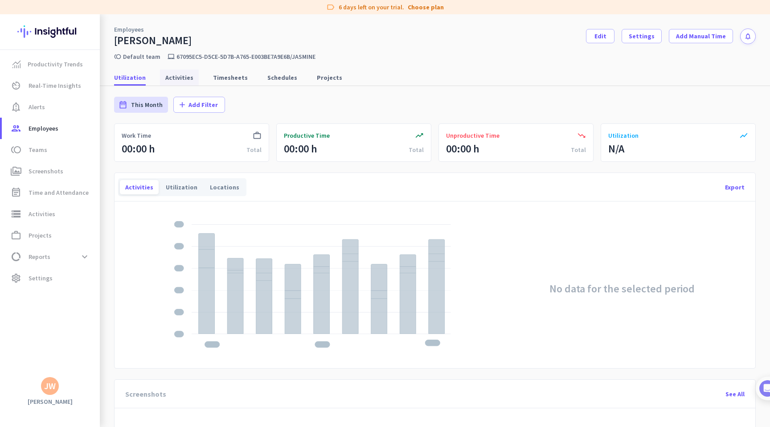
click at [173, 76] on span "Activities" at bounding box center [179, 77] width 28 height 9
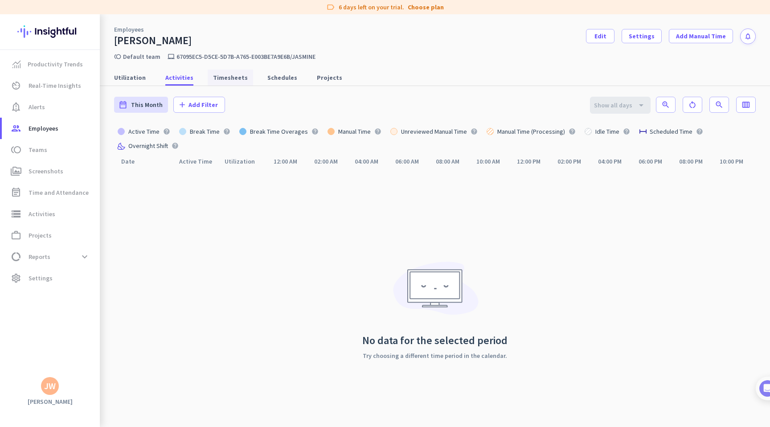
click at [227, 78] on span "Timesheets" at bounding box center [230, 77] width 35 height 9
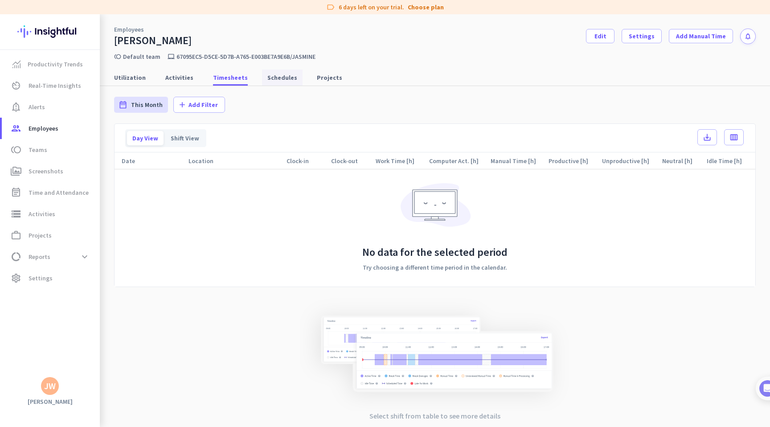
click at [270, 80] on span "Schedules" at bounding box center [282, 77] width 30 height 9
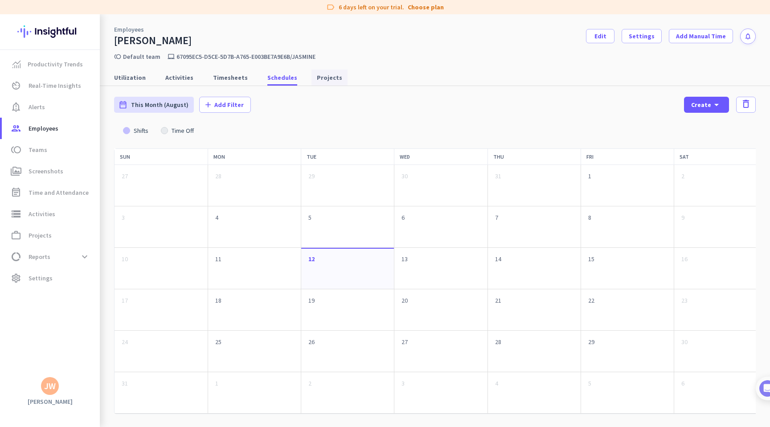
click at [321, 76] on span "Projects" at bounding box center [329, 77] width 25 height 9
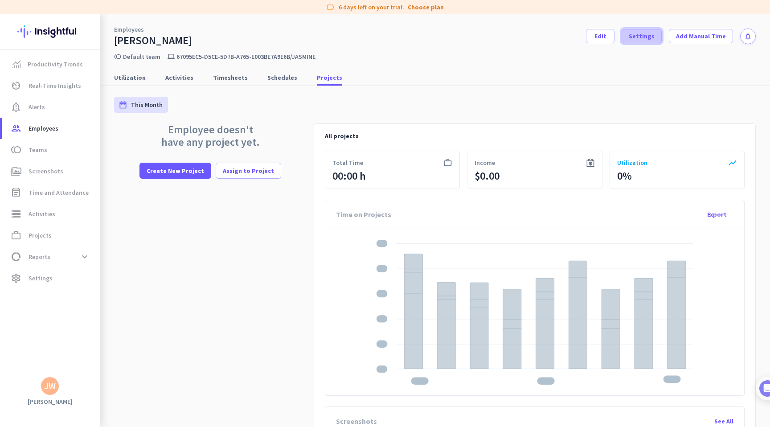
click at [646, 35] on span "Settings" at bounding box center [642, 36] width 26 height 9
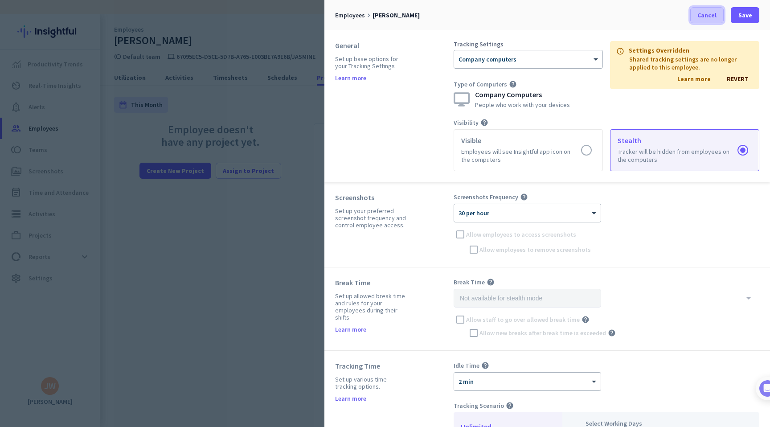
click at [704, 18] on span "Cancel" at bounding box center [706, 15] width 19 height 9
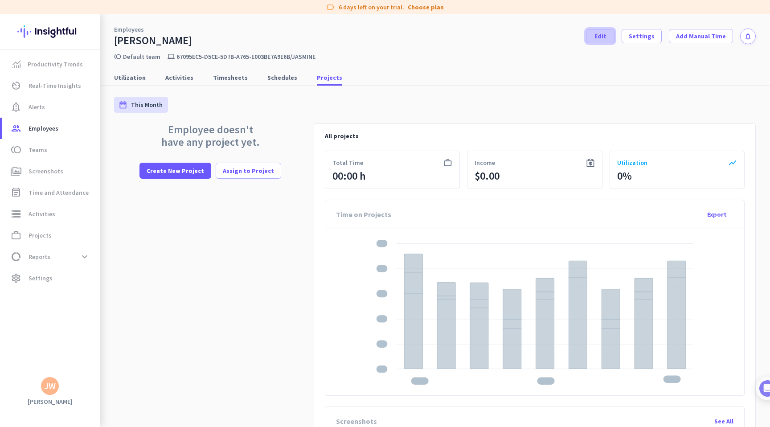
click at [606, 33] on span "Edit" at bounding box center [600, 36] width 12 height 9
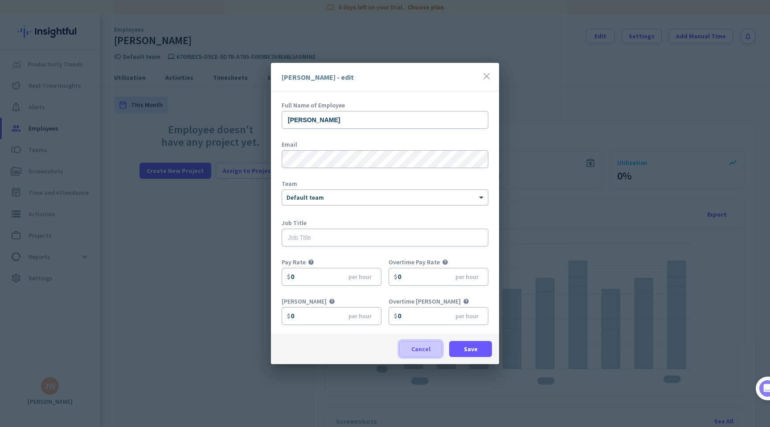
click at [424, 348] on span "Cancel" at bounding box center [420, 348] width 19 height 9
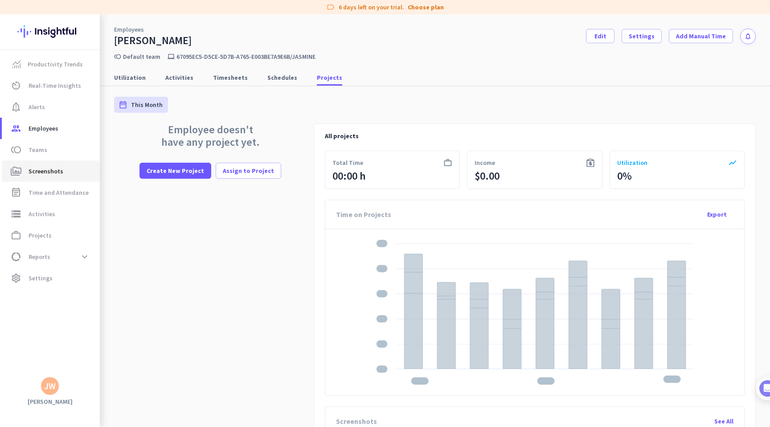
click at [51, 168] on span "Screenshots" at bounding box center [46, 171] width 35 height 11
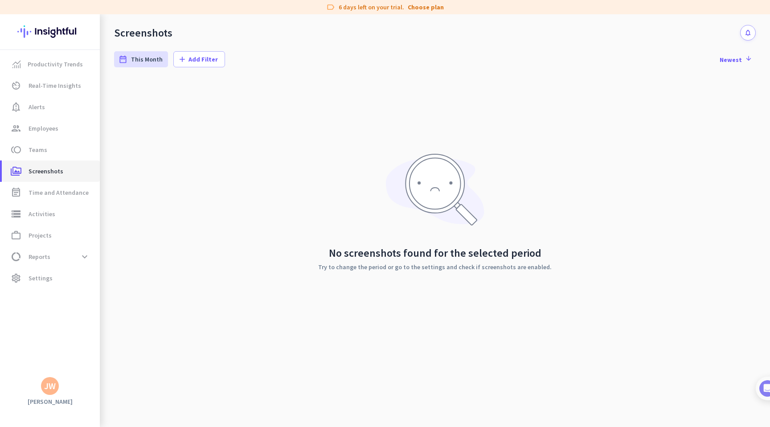
click at [51, 168] on span "Screenshots" at bounding box center [46, 171] width 35 height 11
click at [738, 56] on span "Newest arrow_downward" at bounding box center [735, 59] width 33 height 9
click at [738, 56] on span "Oldest arrow_upward" at bounding box center [737, 59] width 30 height 9
click at [35, 173] on span "Screenshots" at bounding box center [46, 171] width 35 height 11
click at [66, 195] on span "Time and Attendance" at bounding box center [59, 192] width 60 height 11
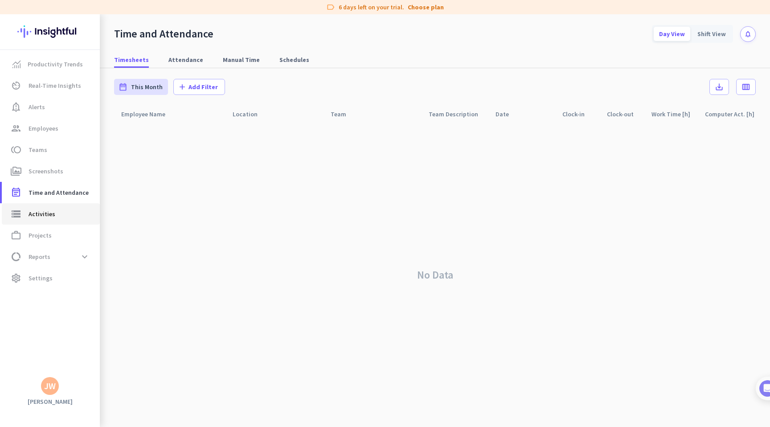
click at [57, 213] on span "storage Activities" at bounding box center [51, 213] width 84 height 11
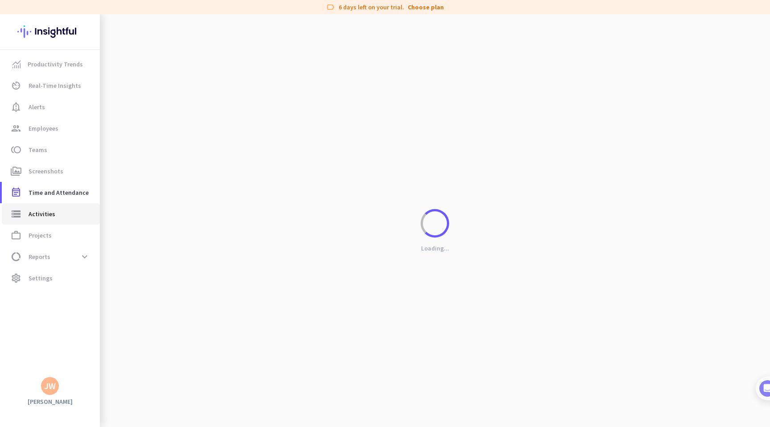
type input "[DATE]"
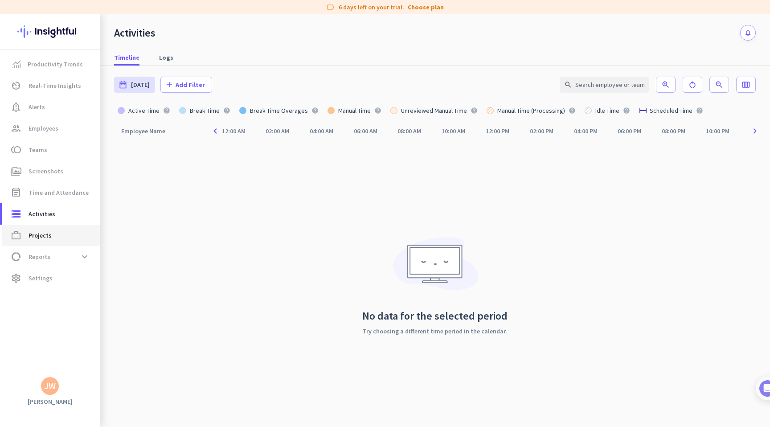
click at [46, 234] on span "Projects" at bounding box center [40, 235] width 23 height 11
type input "[DATE] - [DATE]"
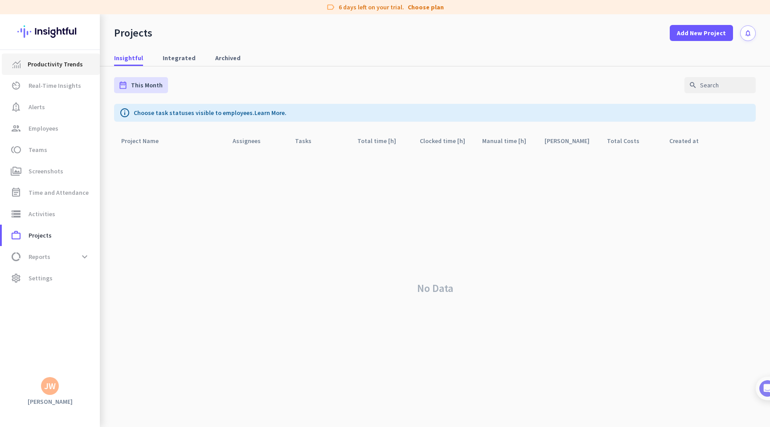
click at [67, 69] on span "Productivity Trends" at bounding box center [55, 64] width 55 height 11
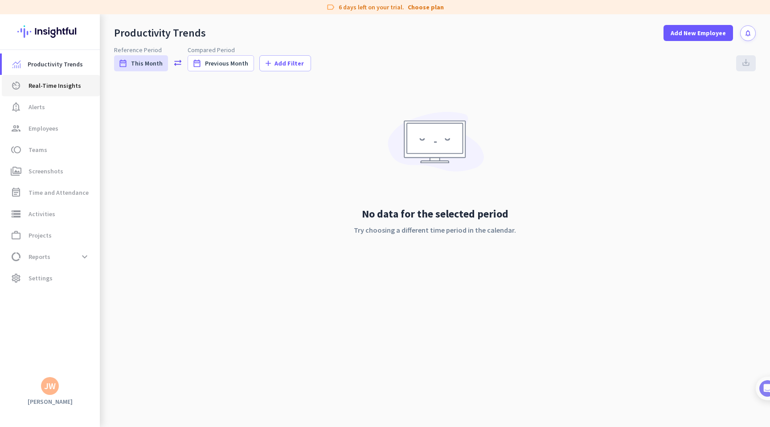
click at [63, 82] on span "Real-Time Insights" at bounding box center [55, 85] width 53 height 11
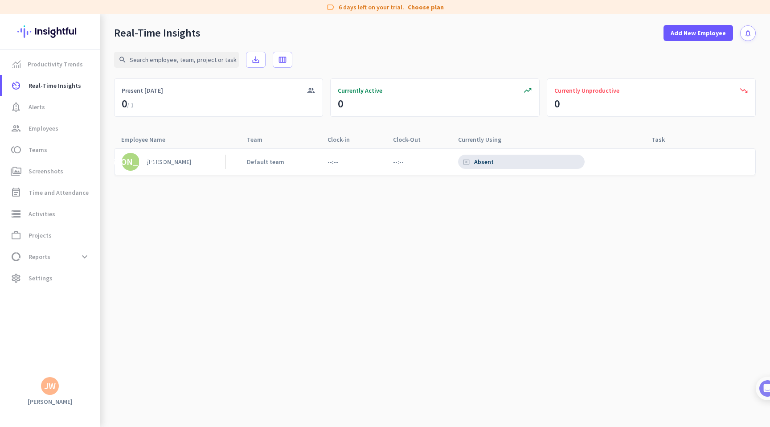
click at [477, 162] on div "Absent" at bounding box center [484, 162] width 21 height 8
click at [579, 95] on div "trending_down Currently Unproductive 0" at bounding box center [651, 97] width 209 height 38
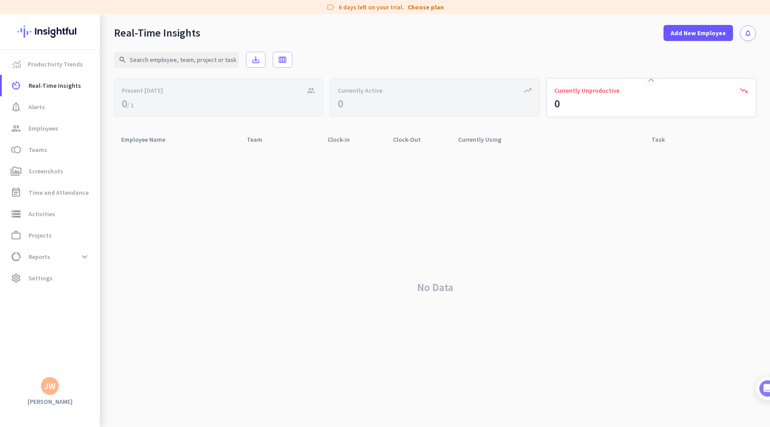
click at [579, 95] on div "close trending_down Currently Unproductive 0" at bounding box center [651, 97] width 209 height 38
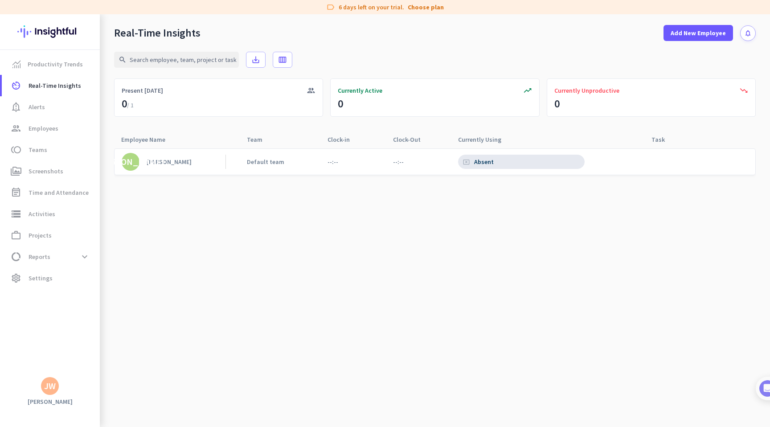
click at [469, 160] on icon "cancel_presentation" at bounding box center [466, 162] width 7 height 7
click at [461, 161] on div "cancel_presentation Absent" at bounding box center [521, 162] width 127 height 14
click at [144, 160] on link "JA [PERSON_NAME]" at bounding box center [174, 162] width 104 height 18
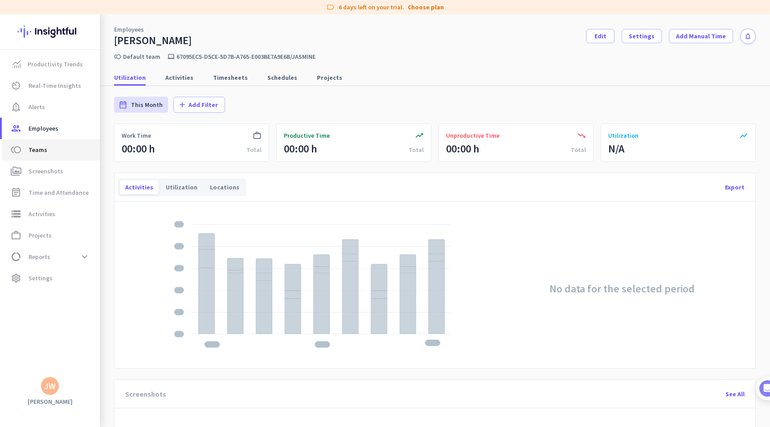
click at [62, 146] on span "toll Teams" at bounding box center [51, 149] width 84 height 11
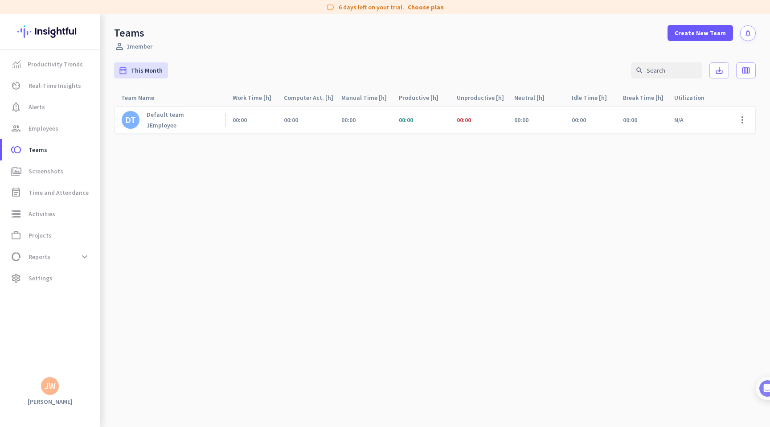
click at [157, 114] on p "Default team" at bounding box center [165, 114] width 37 height 8
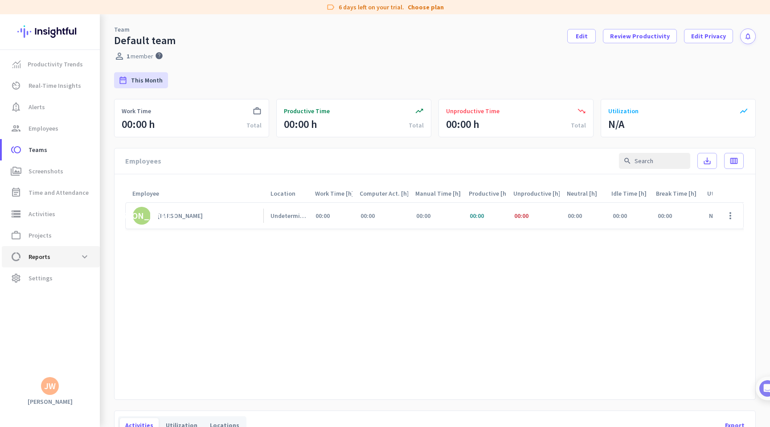
click at [64, 251] on span "data_usage Reports expand_more" at bounding box center [51, 257] width 84 height 16
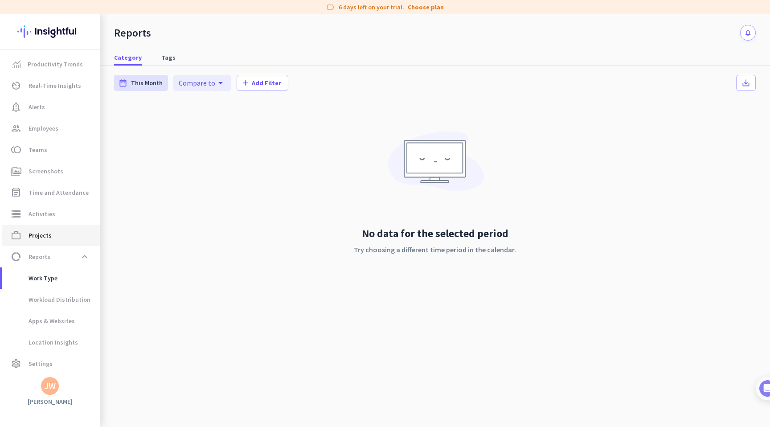
click at [56, 227] on link "work_outline Projects" at bounding box center [51, 234] width 98 height 21
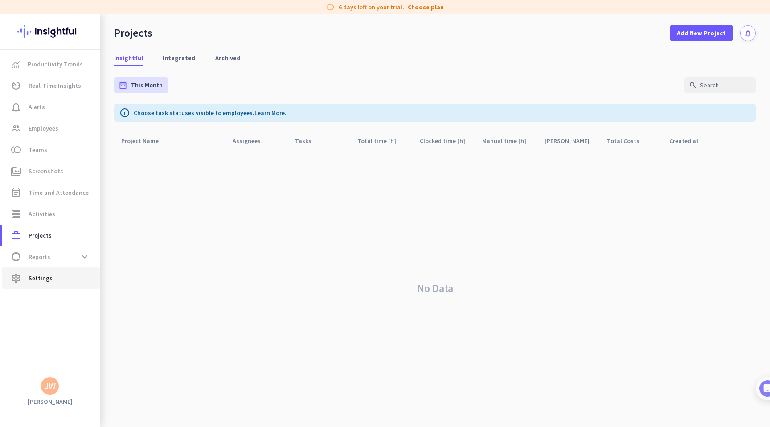
click at [48, 278] on span "Settings" at bounding box center [41, 278] width 24 height 11
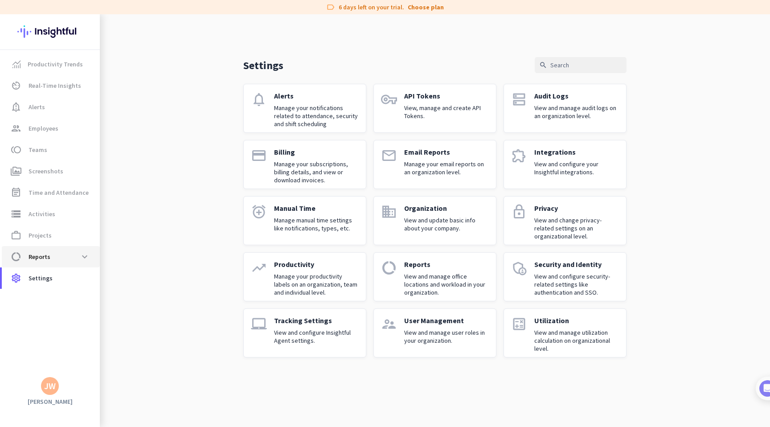
click at [54, 256] on span "data_usage Reports expand_more" at bounding box center [51, 257] width 84 height 16
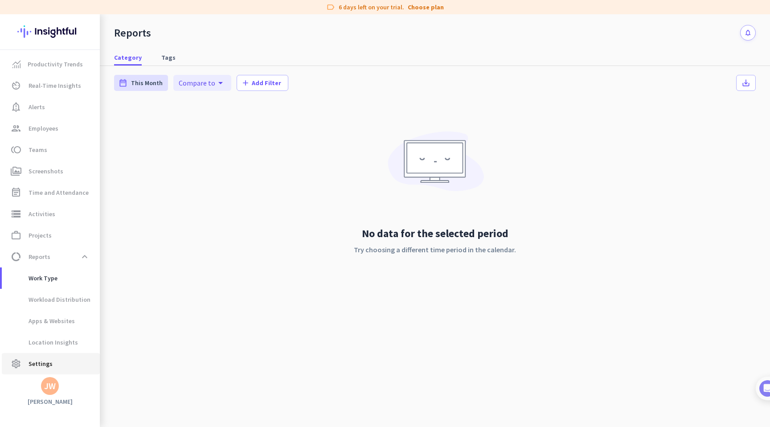
click at [46, 361] on span "Settings" at bounding box center [41, 363] width 24 height 11
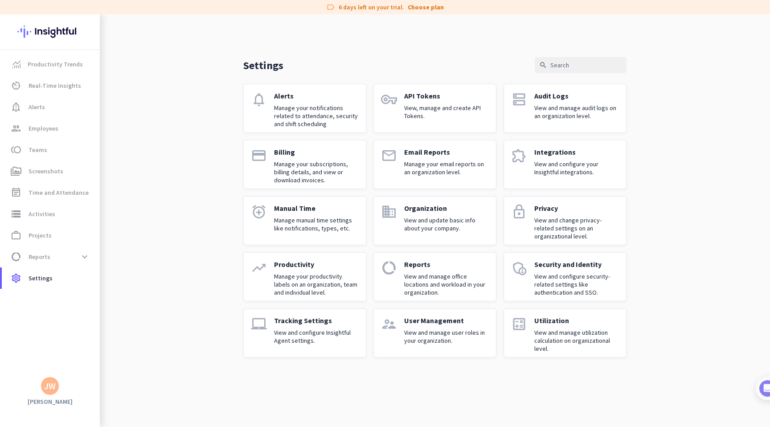
click at [308, 320] on p "Tracking Settings" at bounding box center [316, 320] width 85 height 9
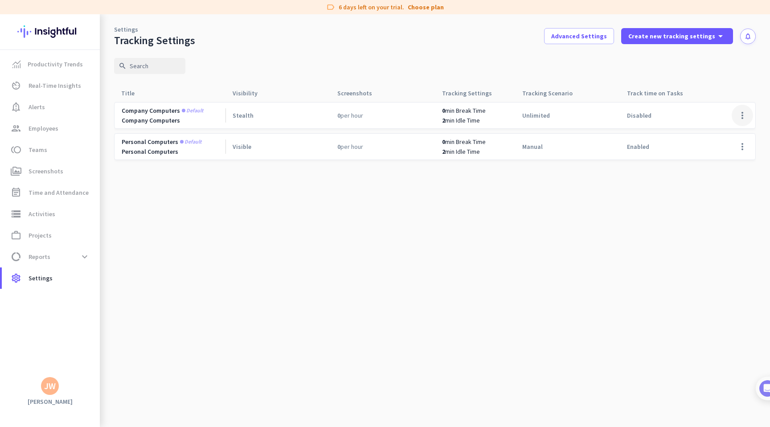
click at [745, 114] on span at bounding box center [741, 115] width 21 height 21
click at [717, 133] on span "Edit" at bounding box center [724, 134] width 43 height 9
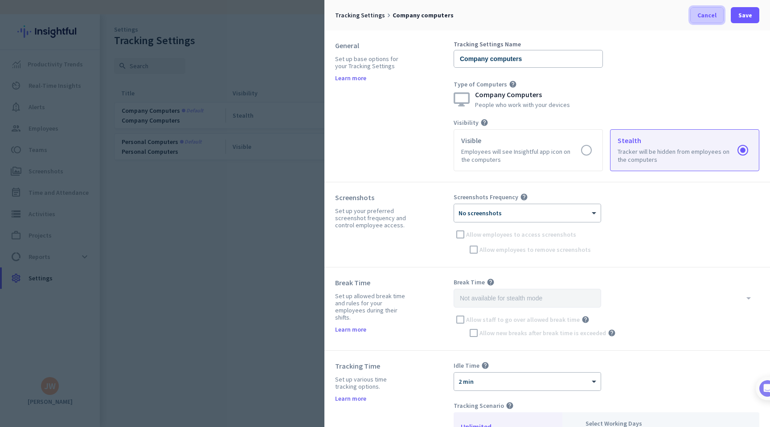
click at [701, 13] on span "Cancel" at bounding box center [706, 15] width 19 height 9
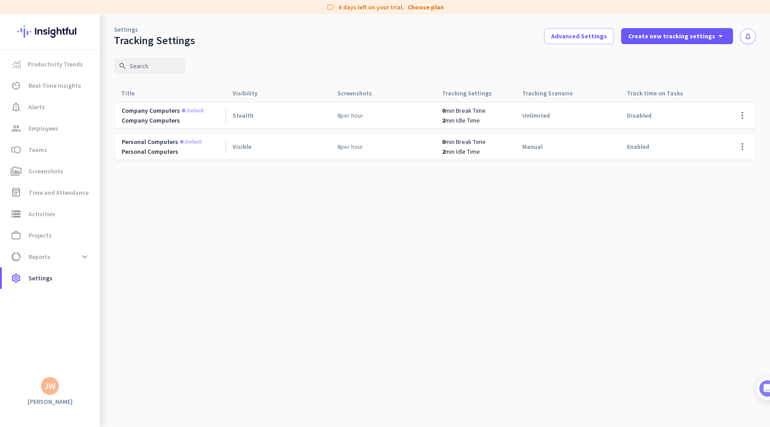
click at [706, 18] on div "Settings Tracking Settings Advanced Settings Create new tracking settings arrow…" at bounding box center [435, 30] width 670 height 33
click at [743, 116] on span at bounding box center [741, 115] width 21 height 21
click at [720, 135] on span "Edit" at bounding box center [724, 134] width 43 height 9
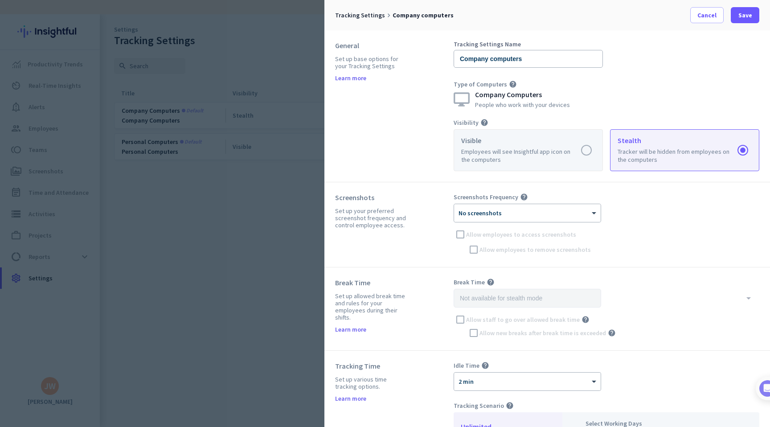
click at [588, 151] on label at bounding box center [528, 150] width 148 height 41
click at [0, 0] on input "radio" at bounding box center [0, 0] width 0 height 0
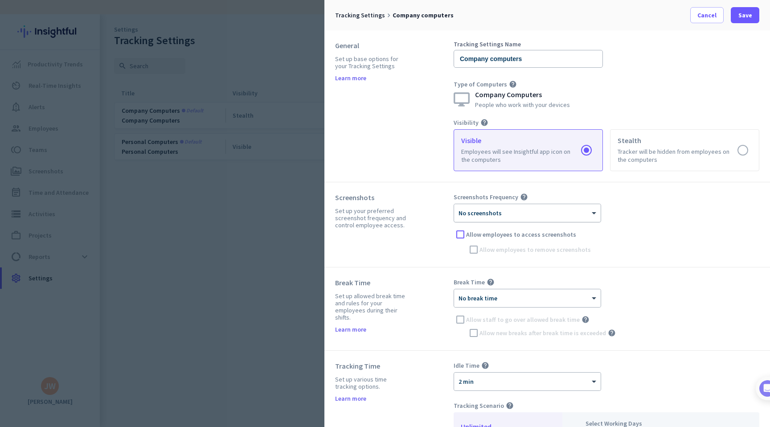
click at [594, 208] on div at bounding box center [527, 210] width 147 height 8
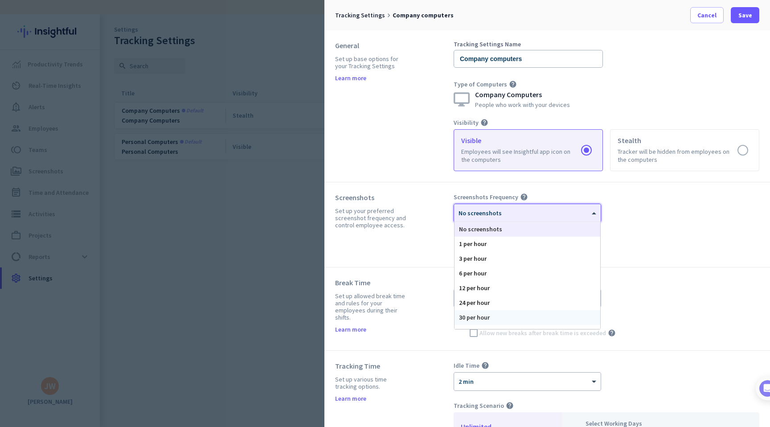
click at [542, 316] on div "30 per hour" at bounding box center [527, 317] width 146 height 15
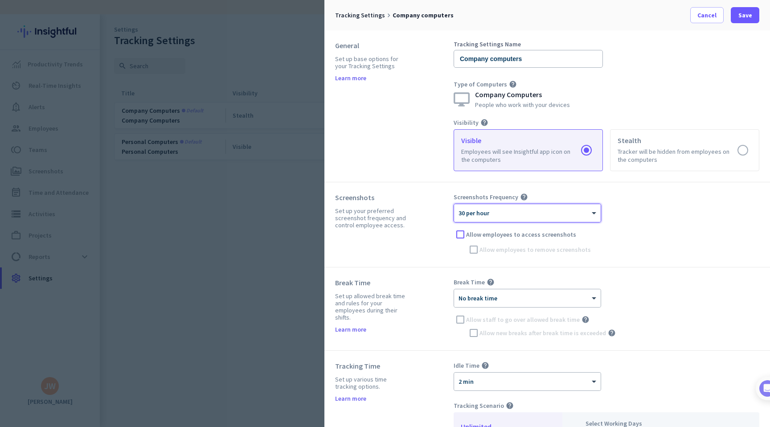
click at [603, 249] on div "Screenshots Frequency help × 30 per hour Allow employees to access screenshots …" at bounding box center [606, 224] width 306 height 63
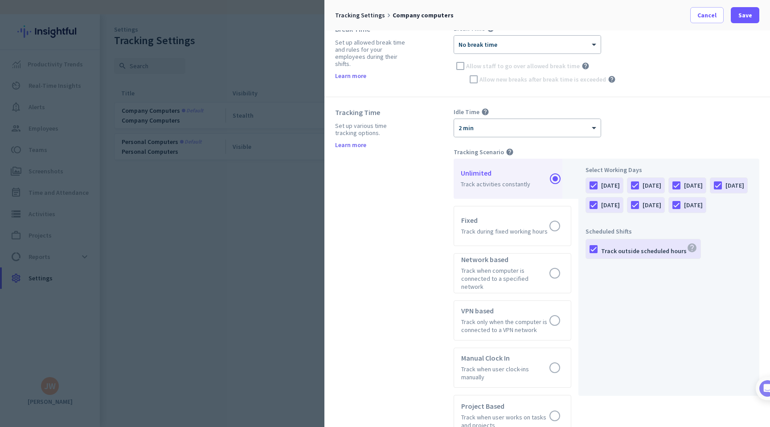
scroll to position [261, 0]
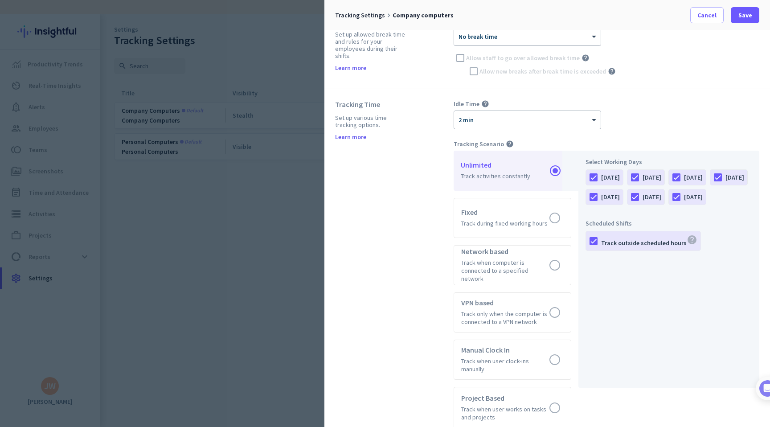
click at [563, 123] on div "× 2 min" at bounding box center [521, 120] width 135 height 8
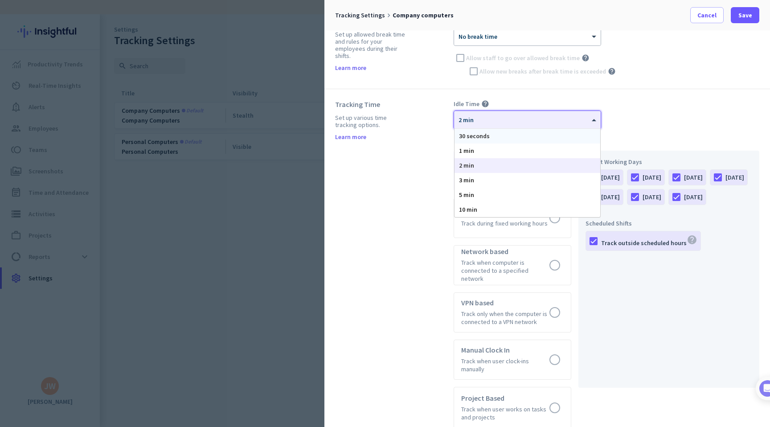
click at [538, 136] on div "30 seconds" at bounding box center [527, 136] width 146 height 15
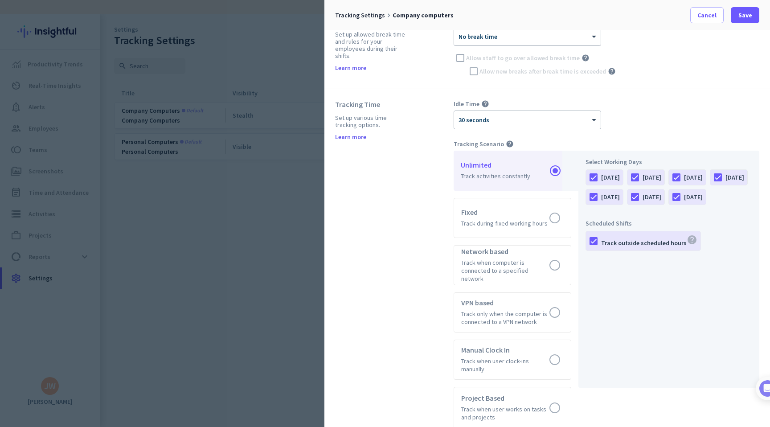
click at [560, 140] on div "Tracking Scenario help" at bounding box center [606, 144] width 306 height 8
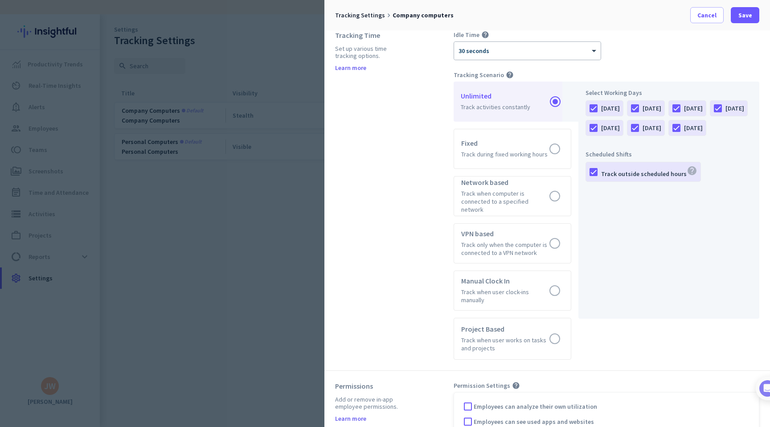
scroll to position [347, 0]
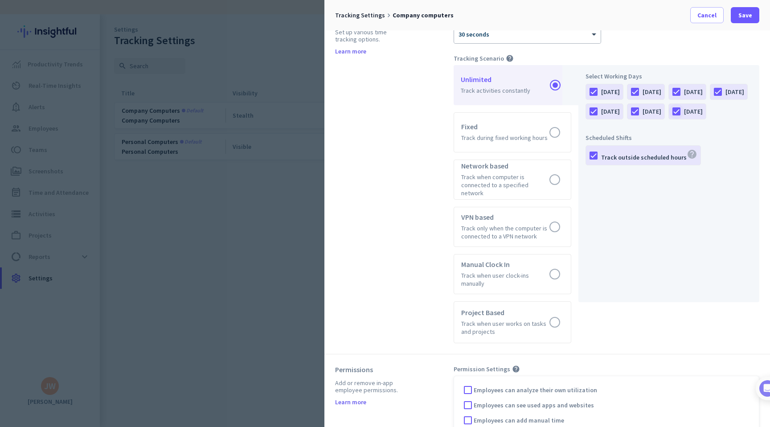
click at [669, 119] on div at bounding box center [676, 111] width 15 height 15
click at [642, 110] on div at bounding box center [634, 111] width 15 height 15
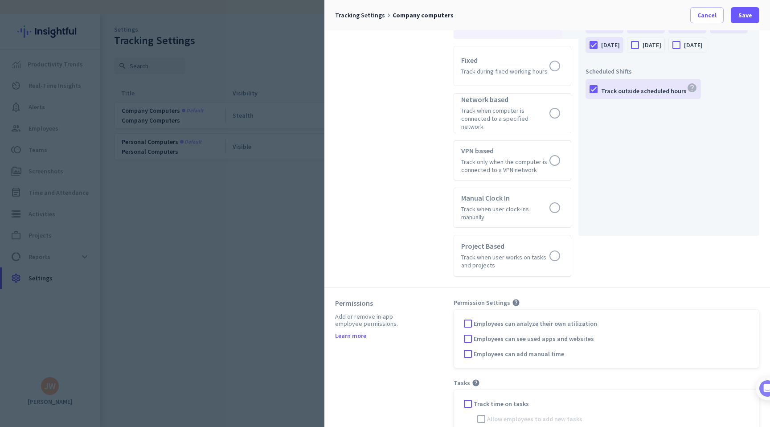
scroll to position [422, 0]
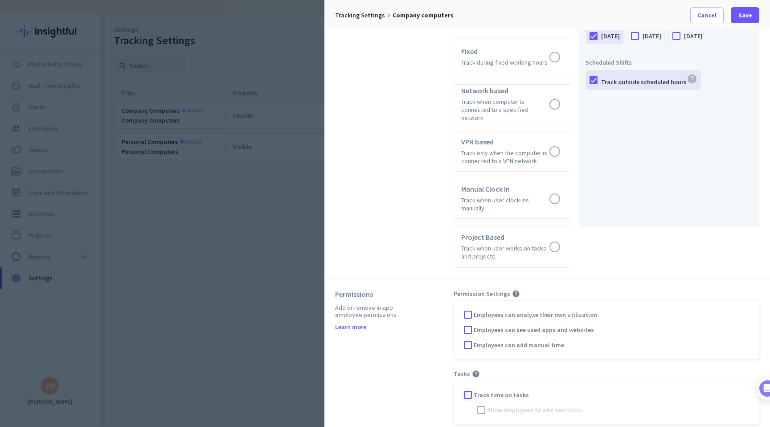
click at [470, 388] on div at bounding box center [467, 394] width 13 height 13
click at [743, 18] on span "Save" at bounding box center [745, 15] width 14 height 9
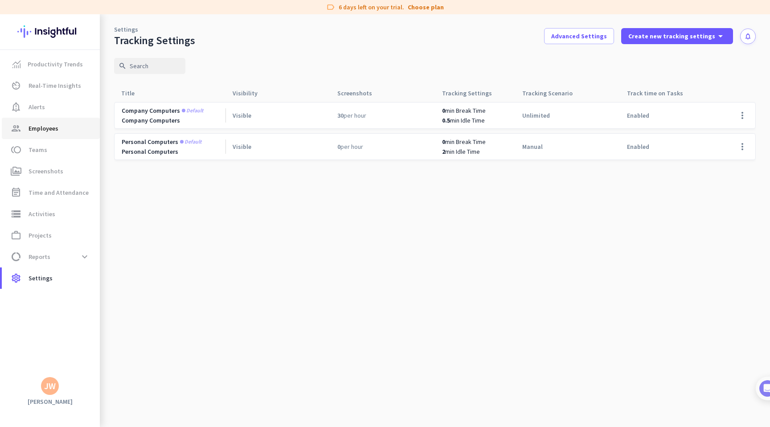
click at [64, 131] on span "group Employees" at bounding box center [51, 128] width 84 height 11
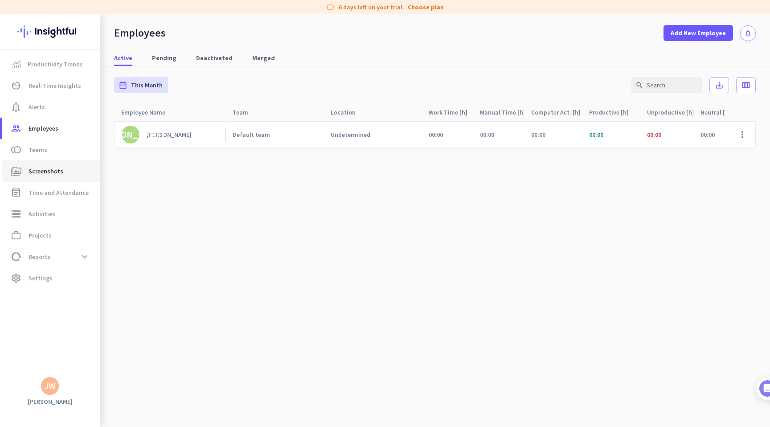
click at [61, 169] on span "Screenshots" at bounding box center [46, 171] width 35 height 11
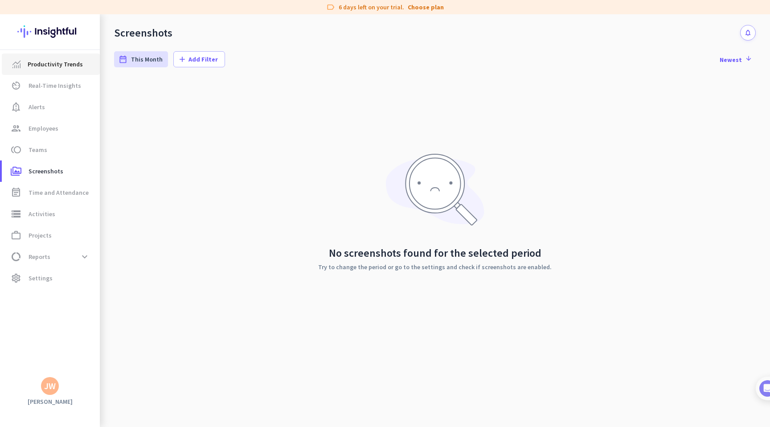
click at [64, 61] on span "Productivity Trends" at bounding box center [55, 64] width 55 height 11
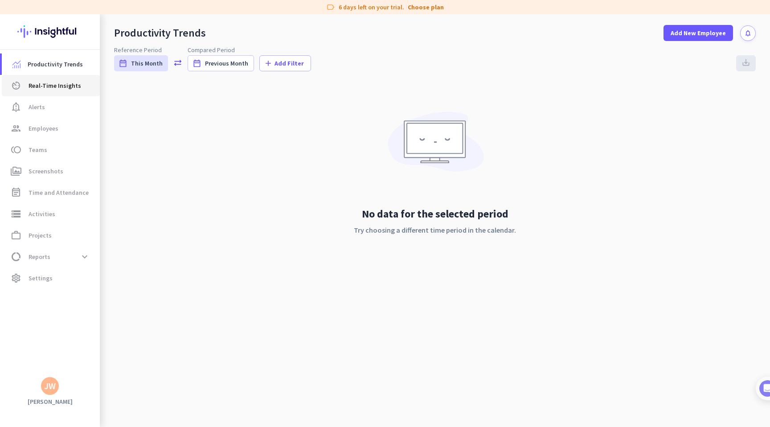
click at [61, 82] on span "Real-Time Insights" at bounding box center [55, 85] width 53 height 11
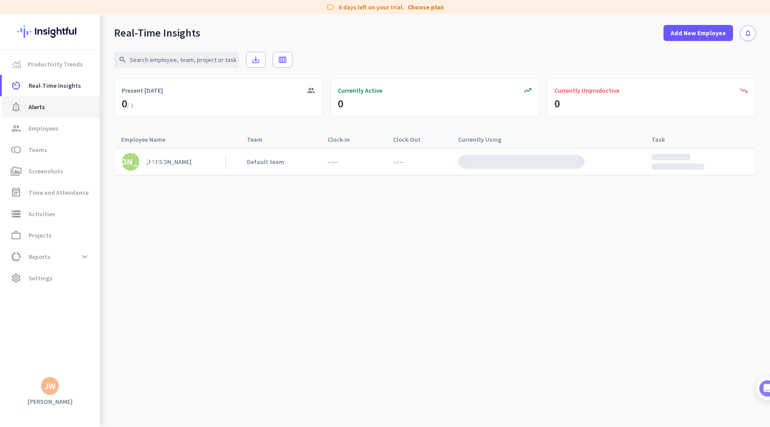
click at [51, 106] on span "notification_important Alerts" at bounding box center [51, 107] width 84 height 11
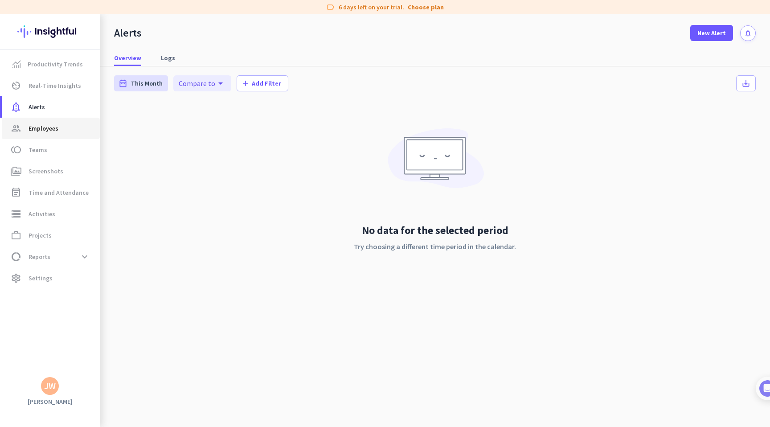
click at [50, 126] on span "Employees" at bounding box center [44, 128] width 30 height 11
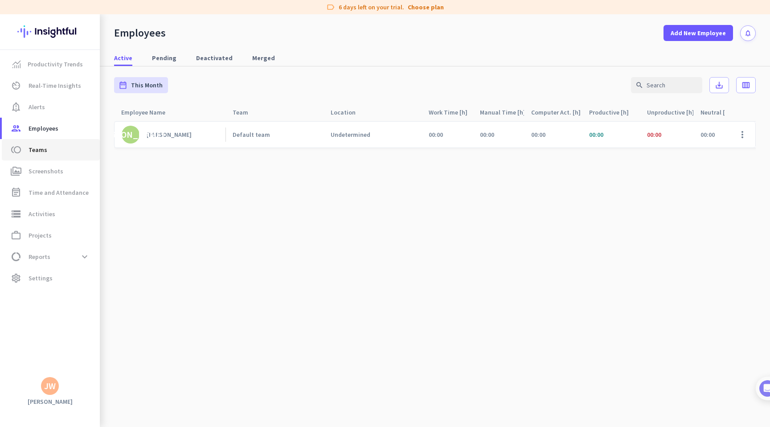
click at [49, 148] on span "toll Teams" at bounding box center [51, 149] width 84 height 11
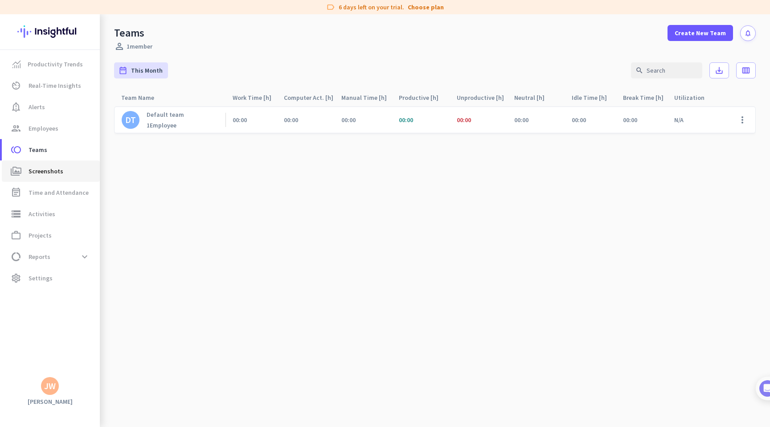
click at [54, 169] on span "Screenshots" at bounding box center [46, 171] width 35 height 11
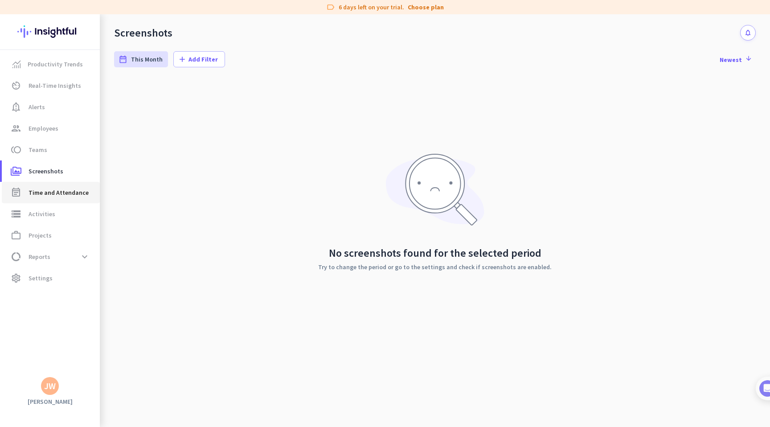
click at [55, 186] on link "event_note Time and Attendance" at bounding box center [51, 192] width 98 height 21
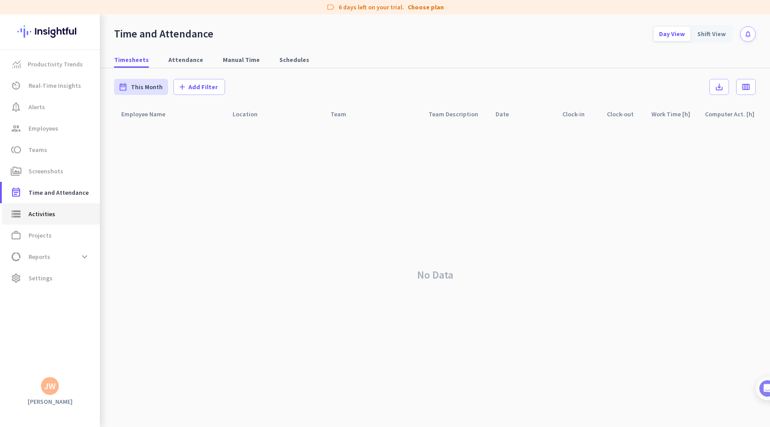
click at [53, 213] on span "Activities" at bounding box center [42, 213] width 27 height 11
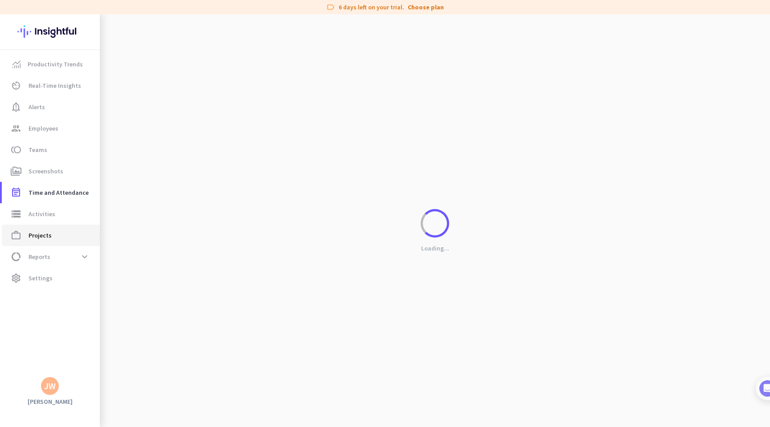
click at [53, 237] on span "work_outline Projects" at bounding box center [51, 235] width 84 height 11
type input "[DATE] - [DATE]"
click at [52, 255] on span "data_usage Reports expand_more" at bounding box center [51, 257] width 84 height 16
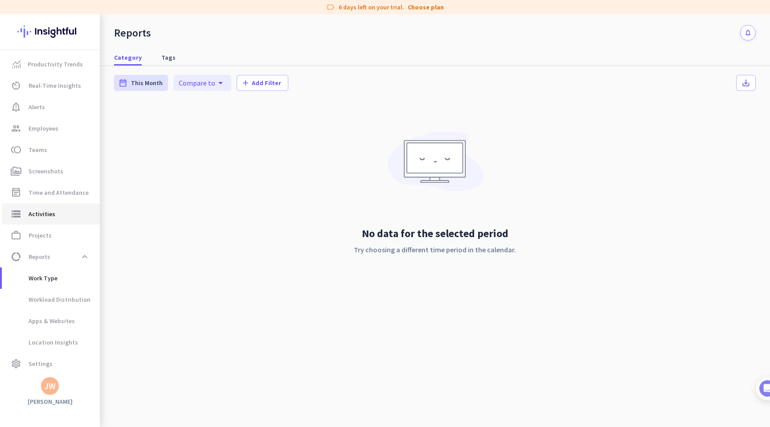
click at [48, 220] on link "storage Activities" at bounding box center [51, 213] width 98 height 21
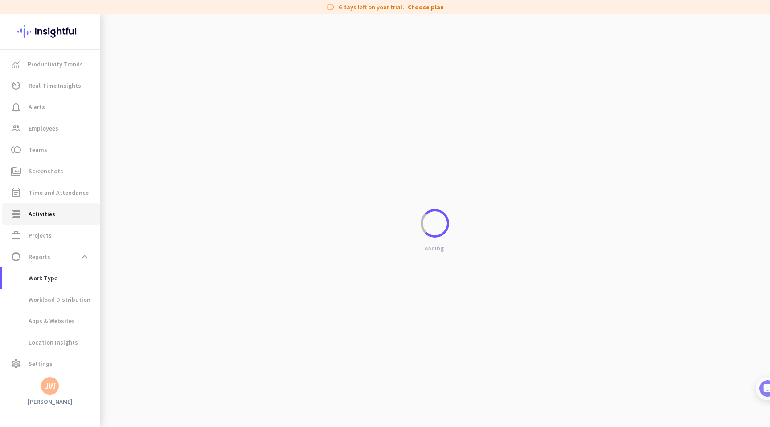
type input "[DATE]"
